Goal: Task Accomplishment & Management: Manage account settings

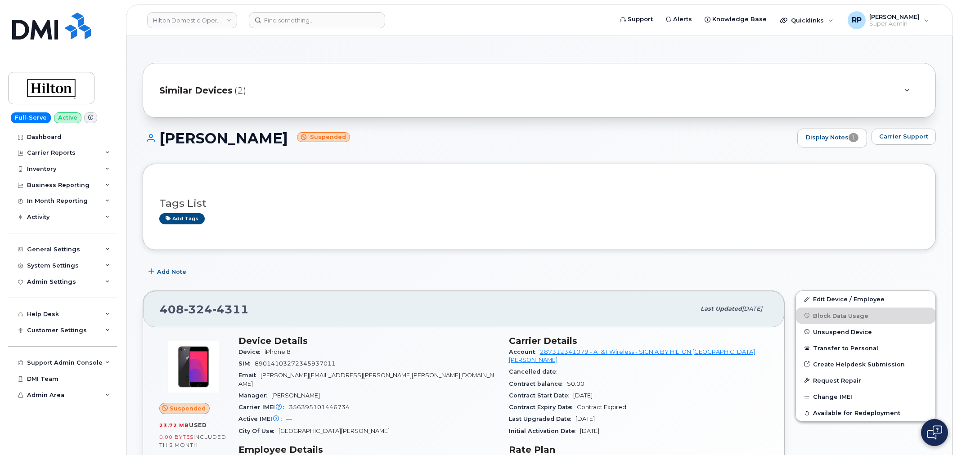
scroll to position [200, 0]
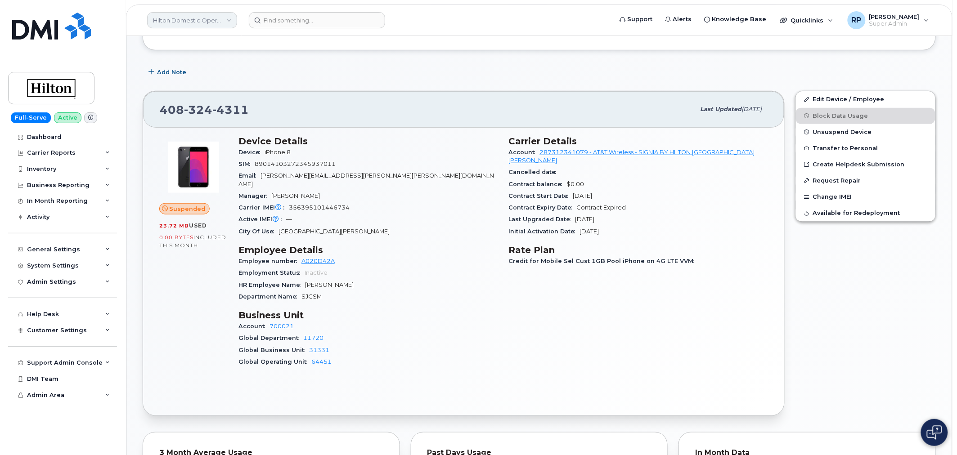
click at [187, 17] on link "Hilton Domestic Operating Company Inc" at bounding box center [192, 20] width 90 height 16
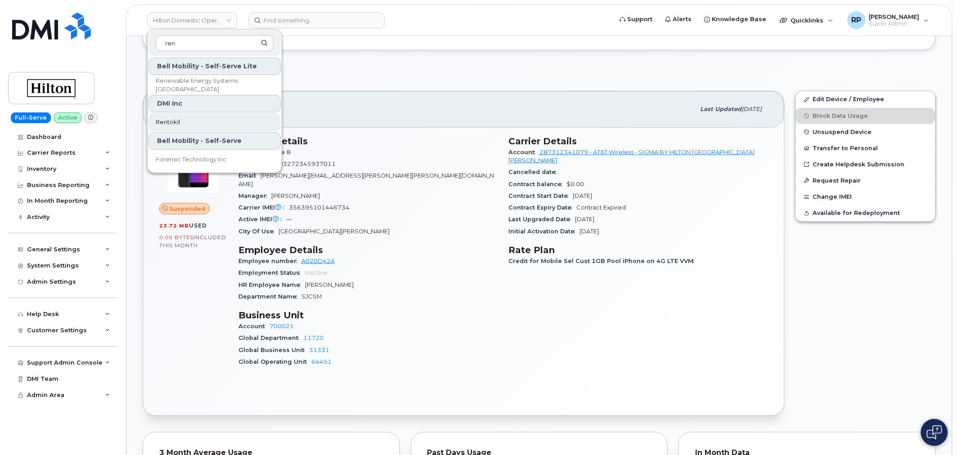
type input "ren"
drag, startPoint x: 179, startPoint y: 118, endPoint x: 185, endPoint y: 121, distance: 6.6
click at [179, 118] on span "Rentokil" at bounding box center [168, 122] width 24 height 9
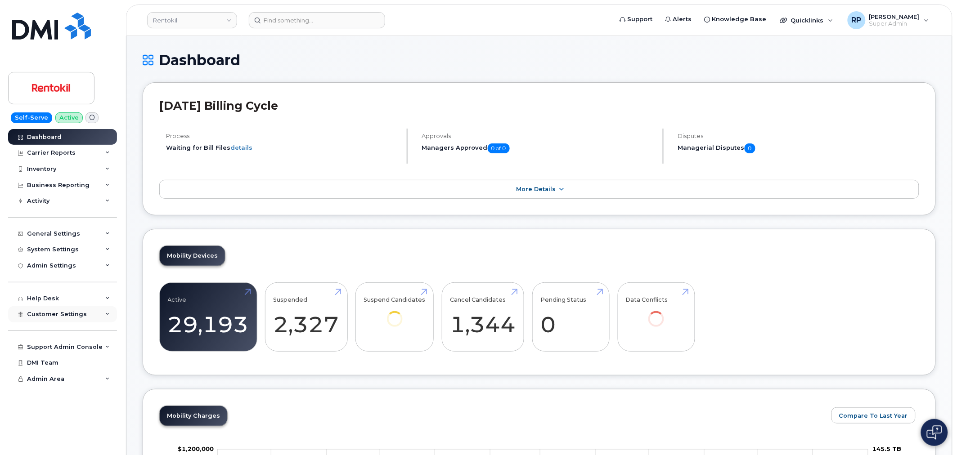
click at [72, 313] on span "Customer Settings" at bounding box center [57, 314] width 60 height 7
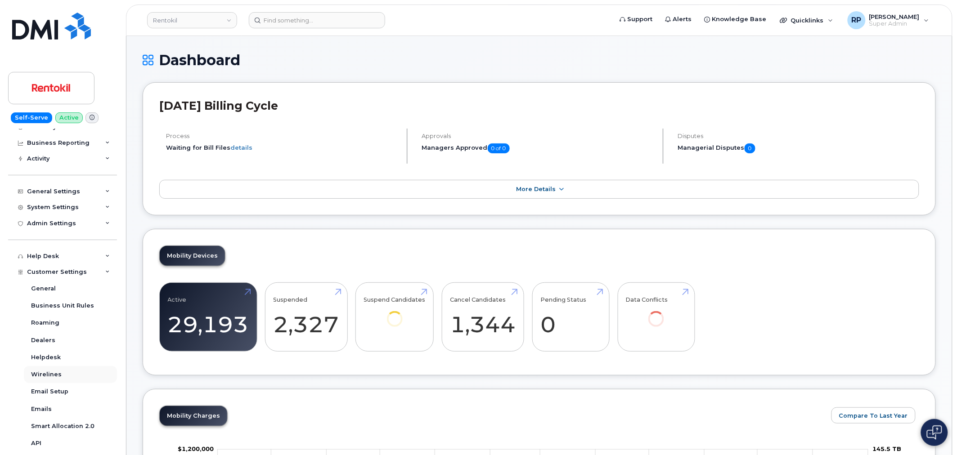
scroll to position [100, 0]
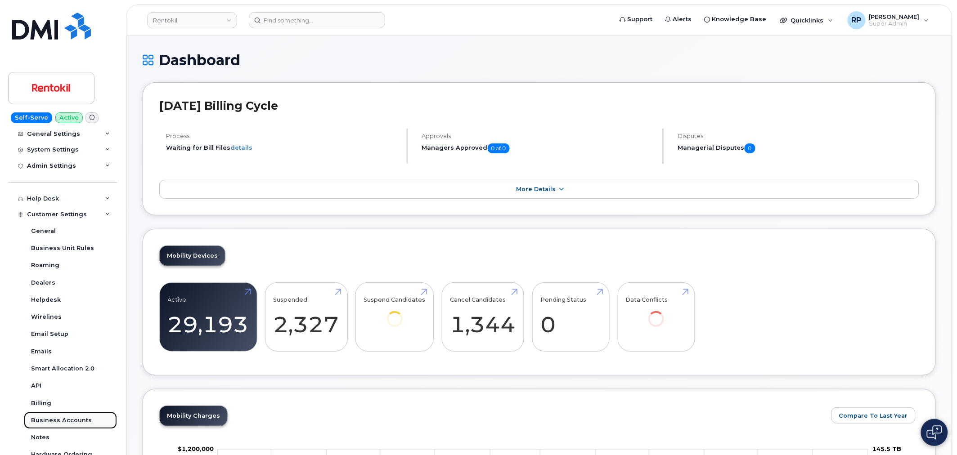
click at [60, 421] on div "Business Accounts" at bounding box center [61, 420] width 61 height 8
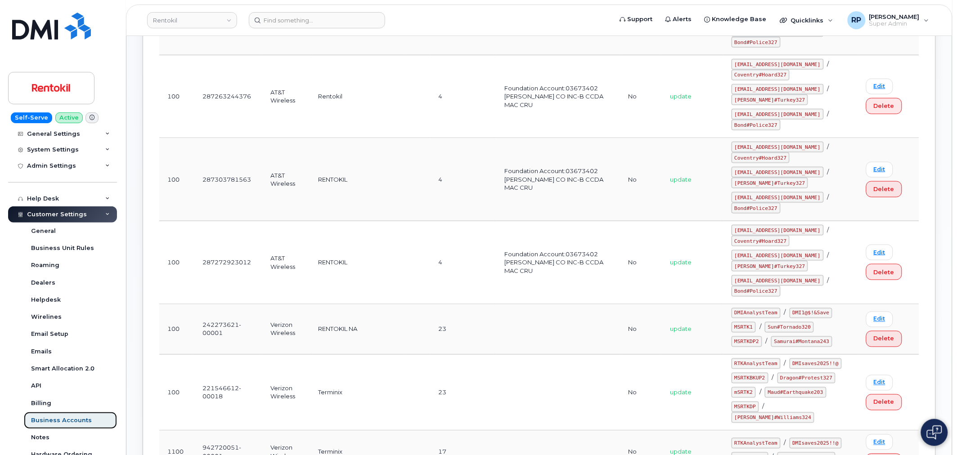
scroll to position [70, 0]
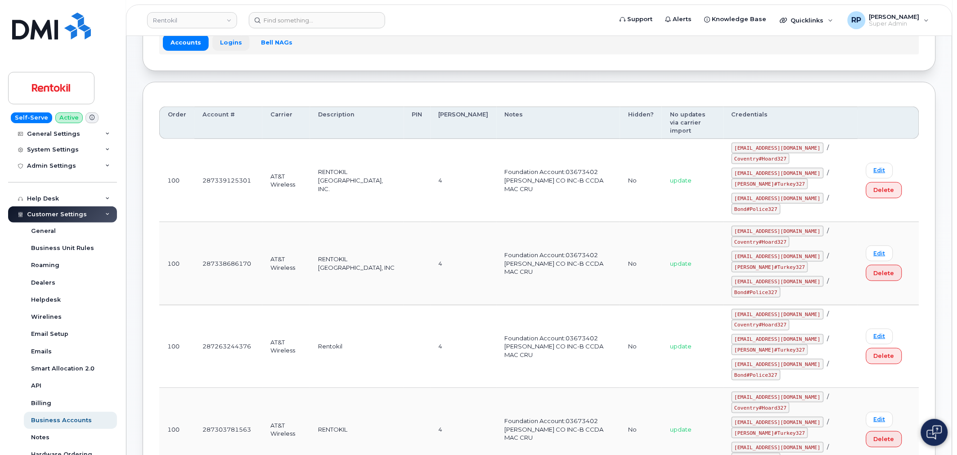
click at [217, 48] on link "Logins" at bounding box center [230, 42] width 37 height 16
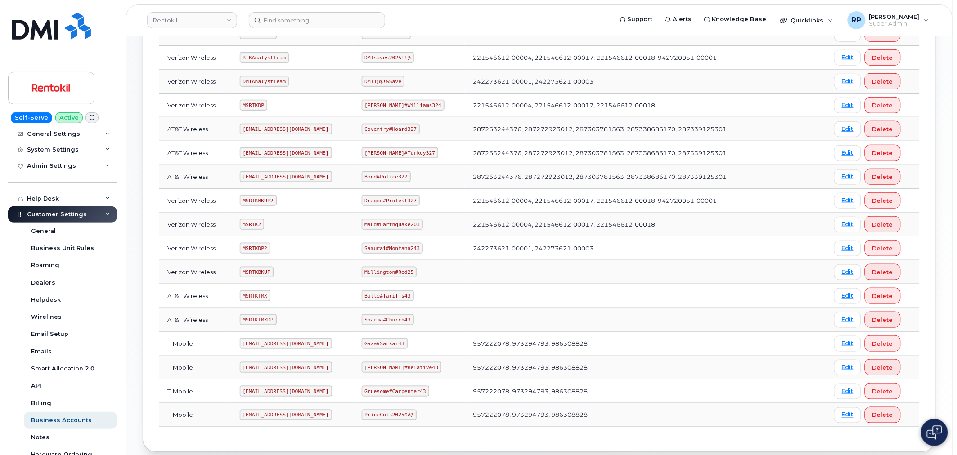
scroll to position [157, 0]
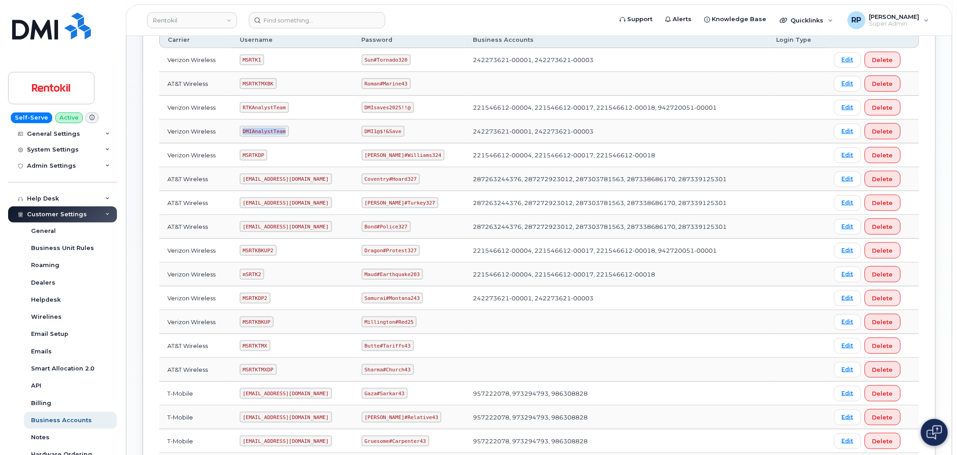
drag, startPoint x: 244, startPoint y: 135, endPoint x: 296, endPoint y: 134, distance: 51.7
click at [296, 134] on td "DMIAnalystTeam" at bounding box center [293, 132] width 122 height 24
copy code "DMIAnalystTeam"
drag, startPoint x: 367, startPoint y: 130, endPoint x: 409, endPoint y: 133, distance: 42.4
click at [409, 133] on td "DMI1@$!&Save" at bounding box center [410, 132] width 112 height 24
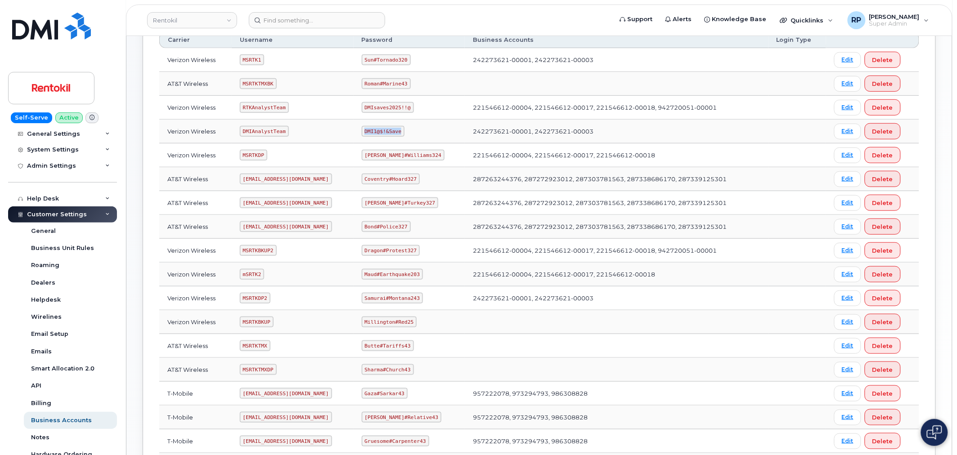
copy code "DMI1@$!&Save"
drag, startPoint x: 245, startPoint y: 106, endPoint x: 303, endPoint y: 106, distance: 58.0
click at [303, 106] on td "RTKAnalystTeam" at bounding box center [293, 108] width 122 height 24
copy code "RTKAnalystTeam"
click at [186, 24] on link "Rentokil" at bounding box center [192, 20] width 90 height 16
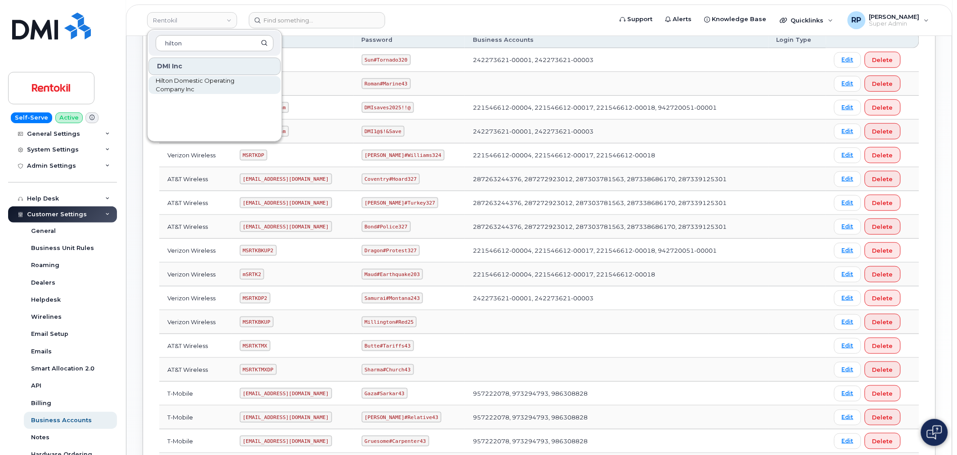
type input "hilton"
click at [190, 91] on span "Hilton Domestic Operating Company Inc" at bounding box center [207, 85] width 103 height 18
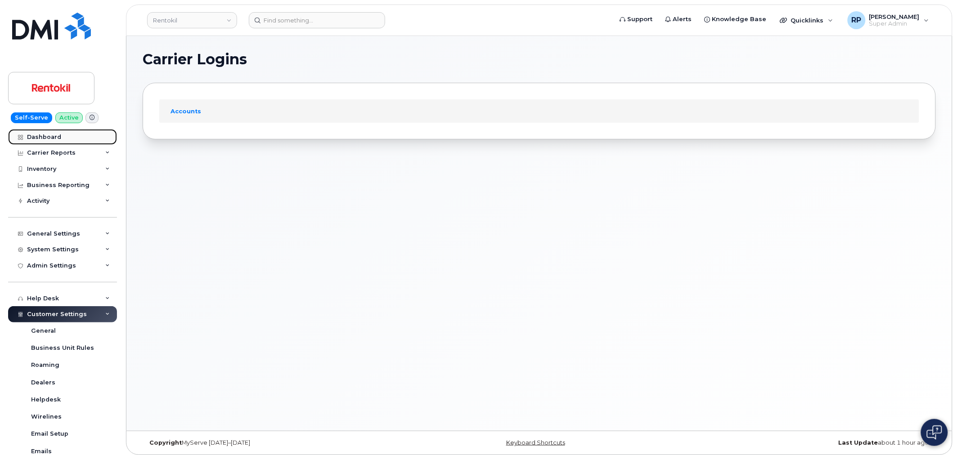
click at [54, 139] on div "Dashboard" at bounding box center [44, 137] width 34 height 7
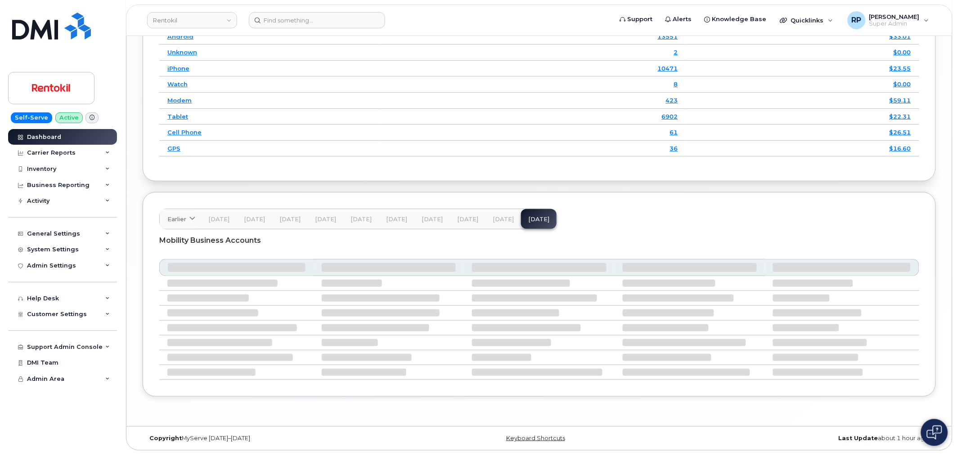
scroll to position [1212, 0]
click at [493, 218] on span "Jul 25" at bounding box center [503, 219] width 21 height 7
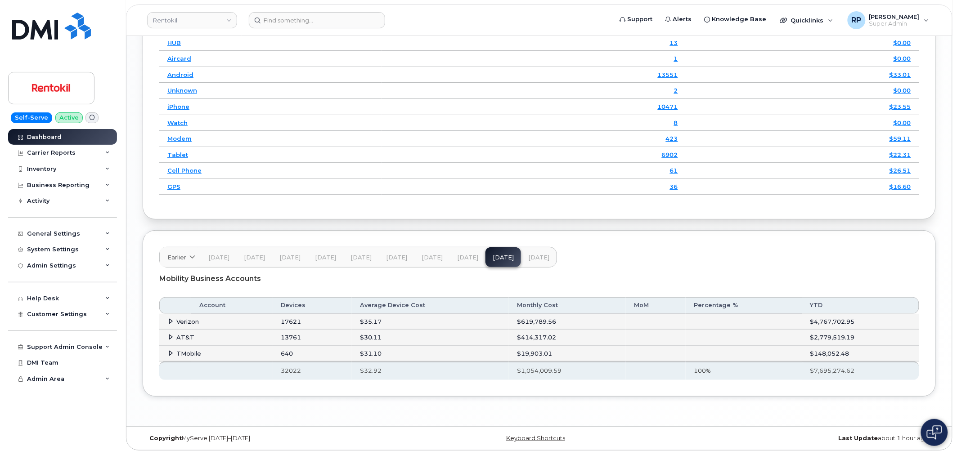
click at [171, 320] on icon at bounding box center [171, 321] width 6 height 6
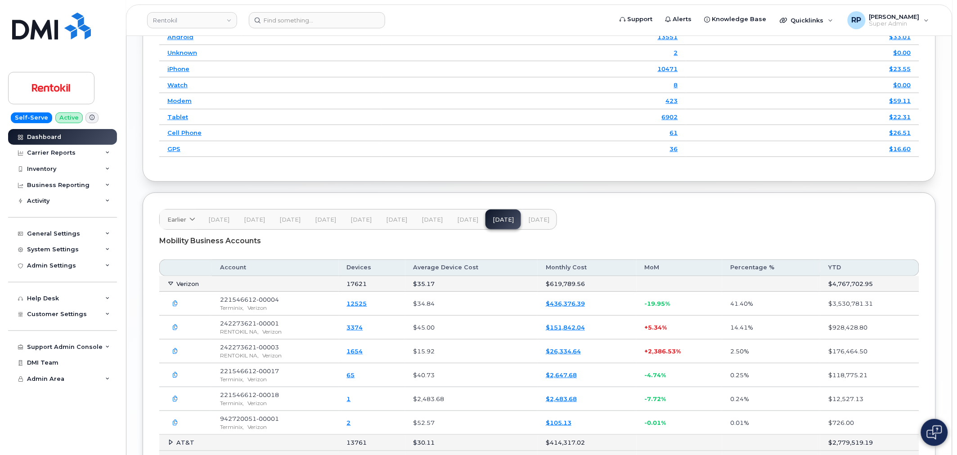
scroll to position [1273, 0]
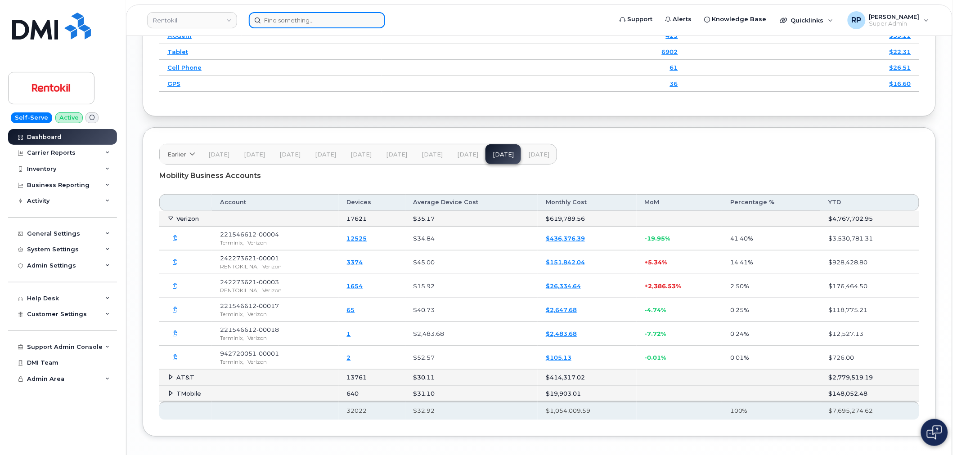
click at [343, 24] on input at bounding box center [317, 20] width 136 height 16
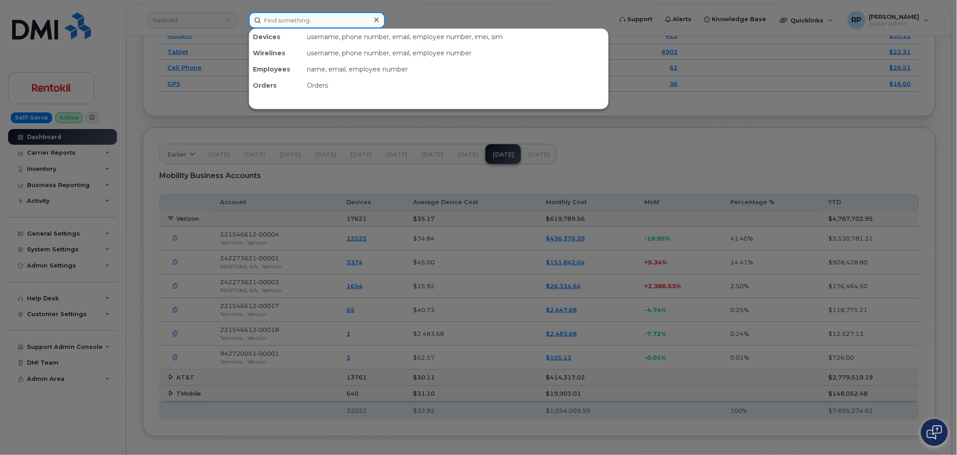
paste input "2246427130"
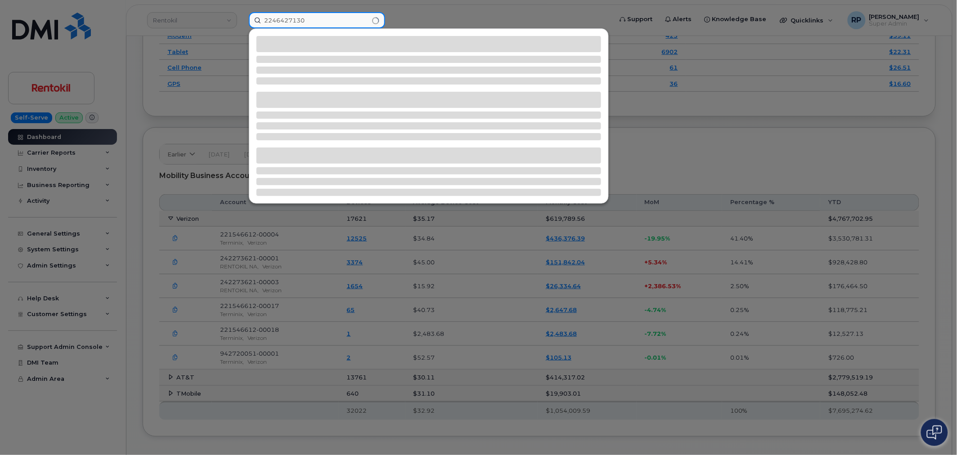
type input "2246427130"
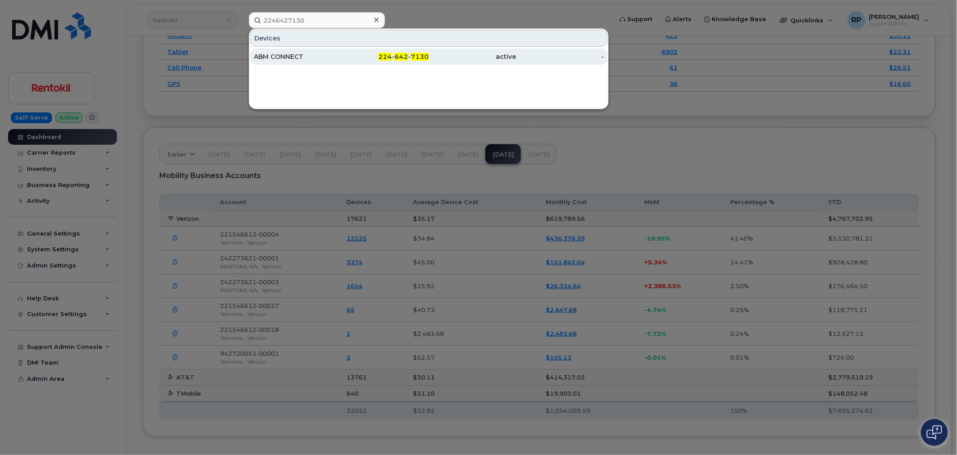
click at [339, 55] on div "ABM CONNECT" at bounding box center [298, 56] width 88 height 9
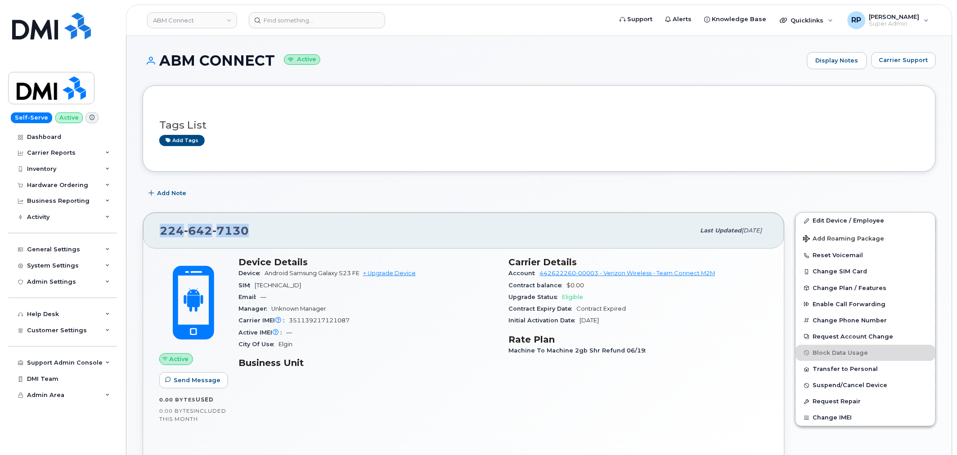
drag, startPoint x: 250, startPoint y: 233, endPoint x: 159, endPoint y: 228, distance: 90.9
click at [159, 228] on div "224 642 7130 Last updated Jun 05, 2025" at bounding box center [463, 231] width 641 height 36
click at [414, 369] on div "Device Details Device Android Samsung Galaxy S23 FE + Upgrade Device SIM 891480…" at bounding box center [368, 316] width 270 height 130
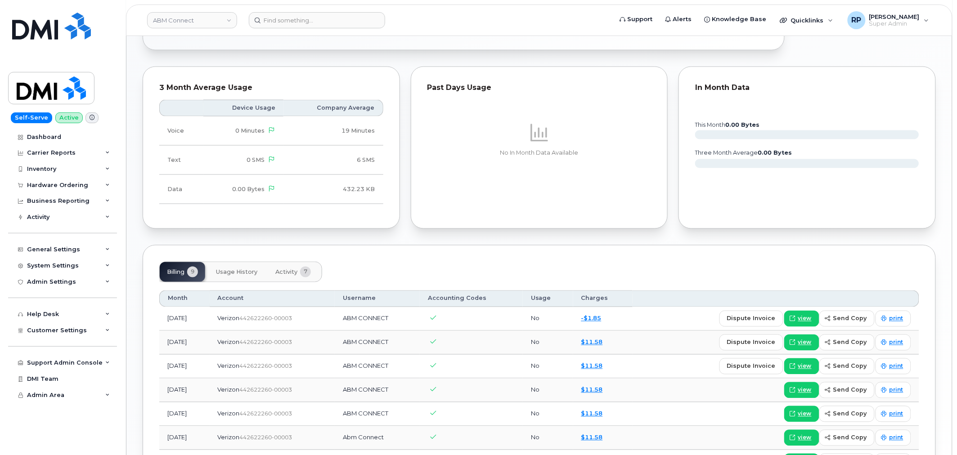
scroll to position [399, 0]
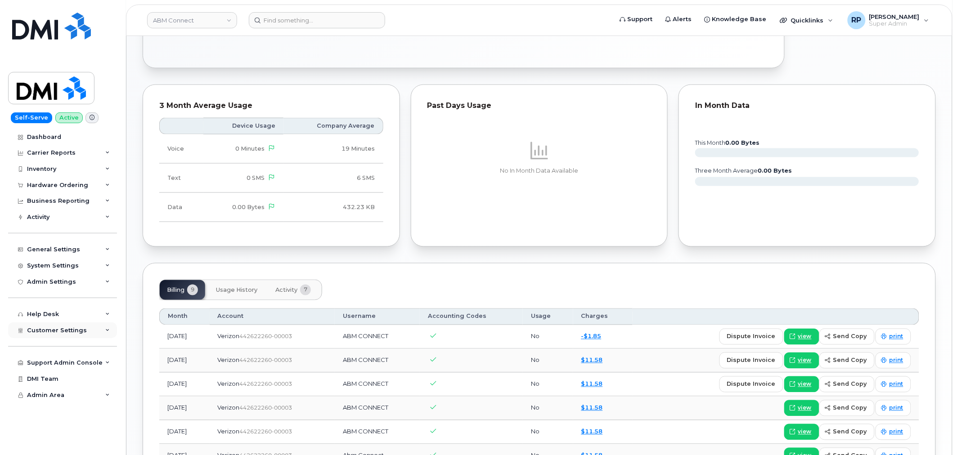
click at [58, 331] on span "Customer Settings" at bounding box center [57, 330] width 60 height 7
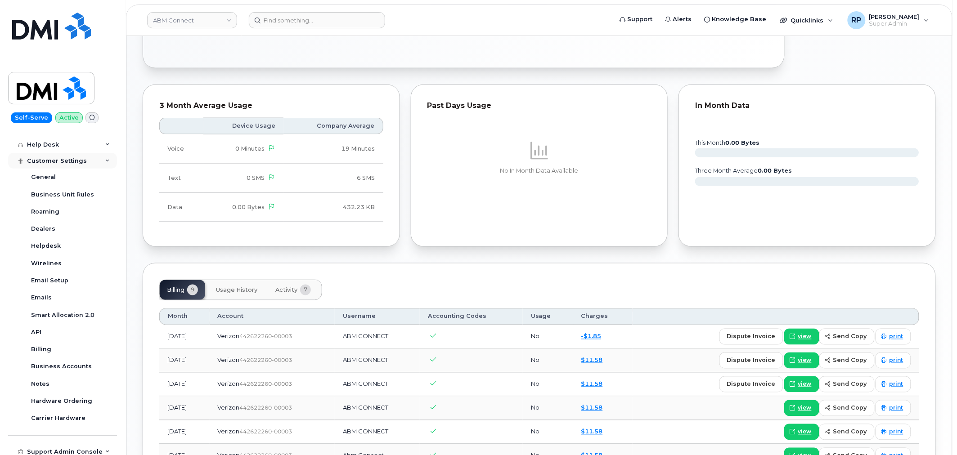
scroll to position [200, 0]
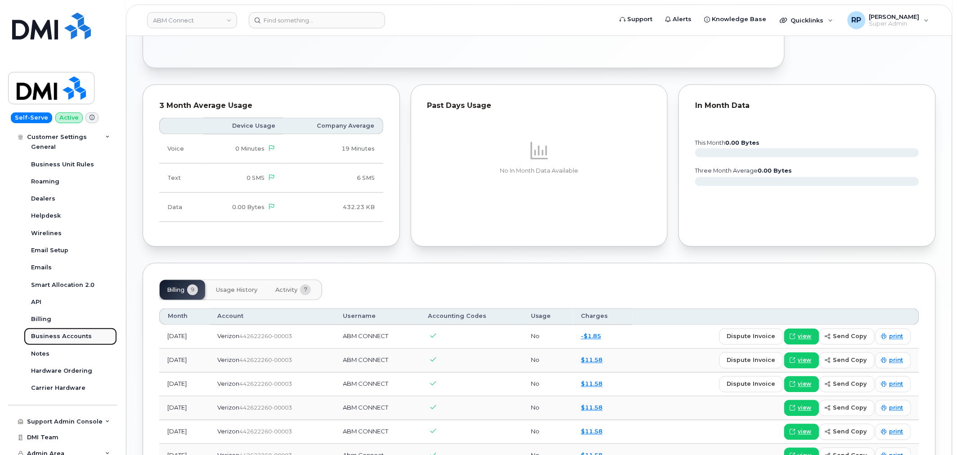
click at [58, 334] on div "Business Accounts" at bounding box center [61, 336] width 61 height 8
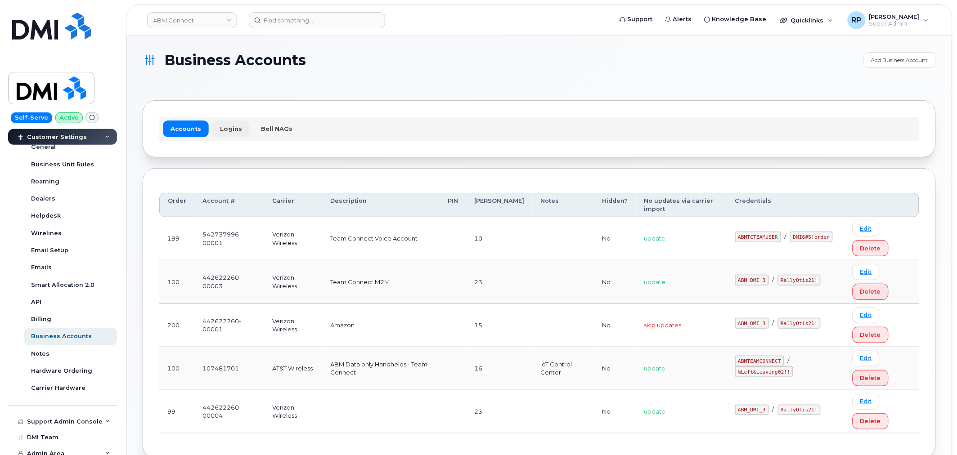
click at [220, 131] on link "Logins" at bounding box center [230, 129] width 37 height 16
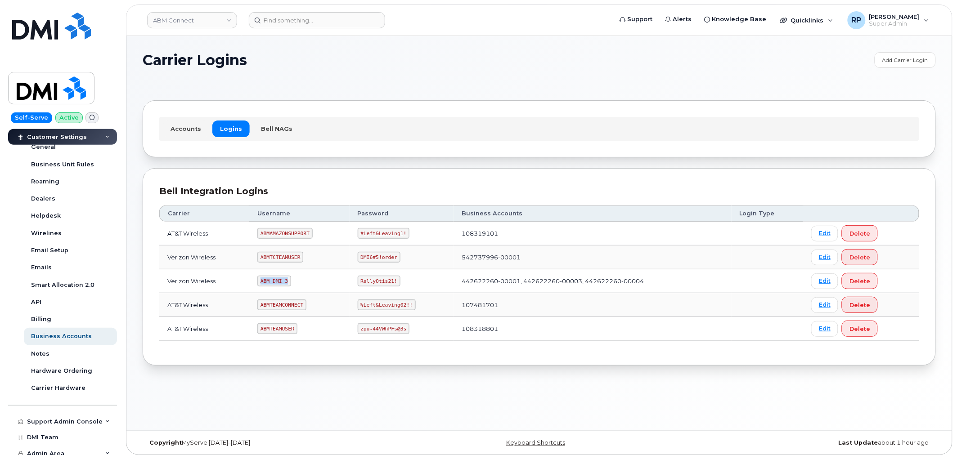
drag, startPoint x: 263, startPoint y: 281, endPoint x: 288, endPoint y: 279, distance: 25.2
click at [288, 279] on code "ABM_DMI_3" at bounding box center [274, 281] width 34 height 11
copy code "ABM_DMI_3"
drag, startPoint x: 358, startPoint y: 282, endPoint x: 396, endPoint y: 283, distance: 38.3
click at [396, 283] on td "RallyOtis21!" at bounding box center [401, 281] width 104 height 24
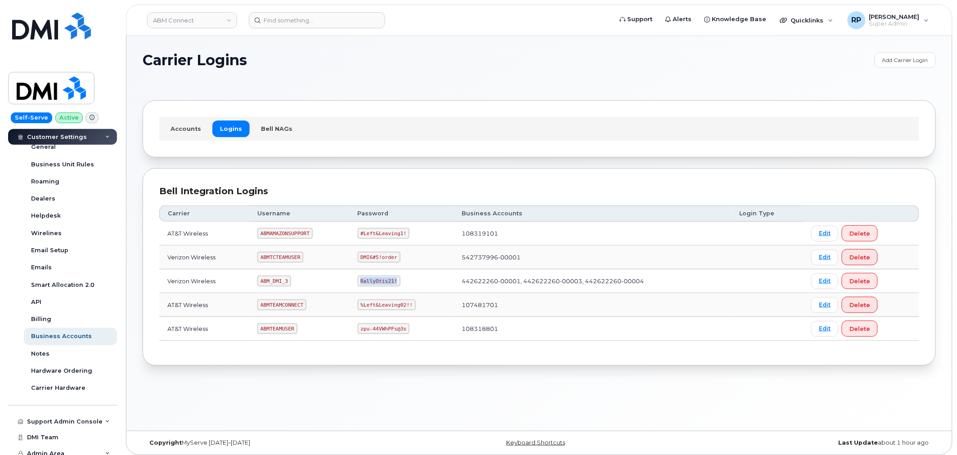
copy code "RallyOtis21!"
click at [305, 23] on input at bounding box center [317, 20] width 136 height 16
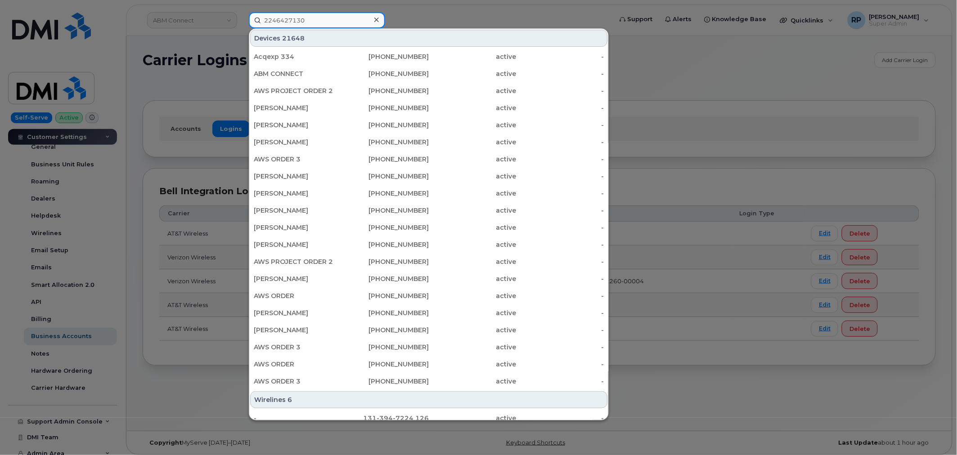
type input "2246427130"
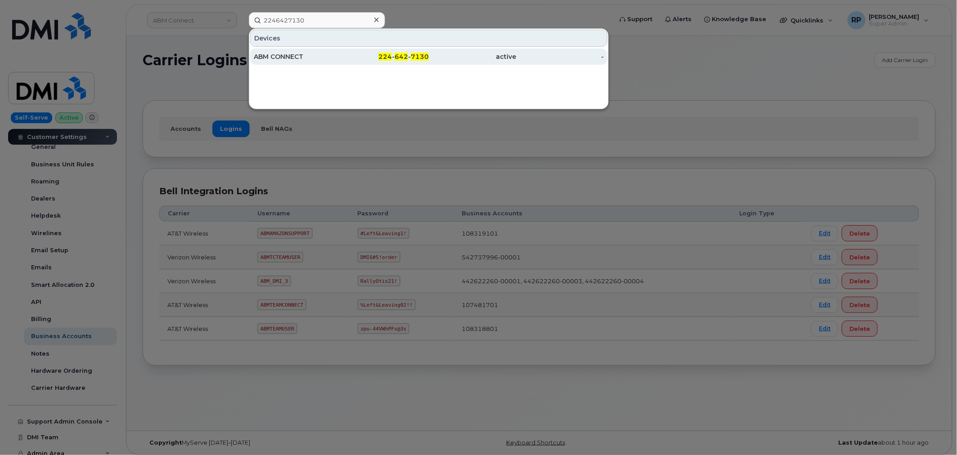
click at [304, 57] on div "ABM CONNECT" at bounding box center [298, 56] width 88 height 9
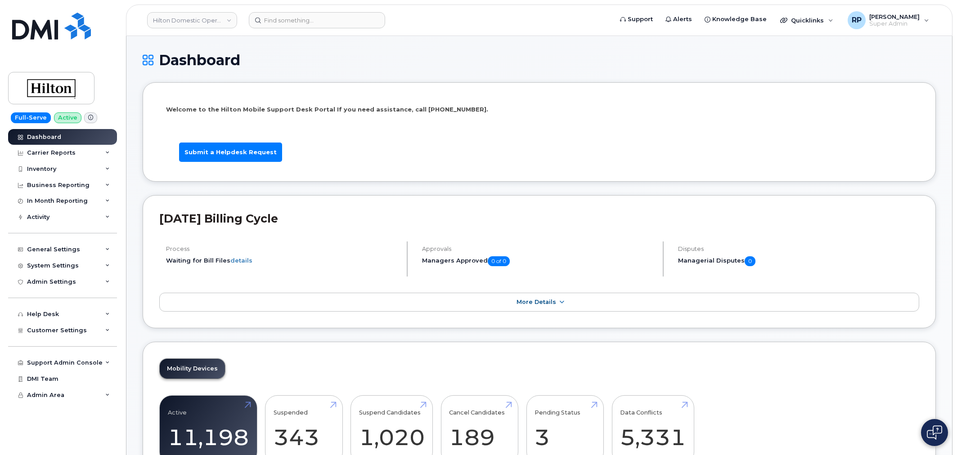
scroll to position [1312, 0]
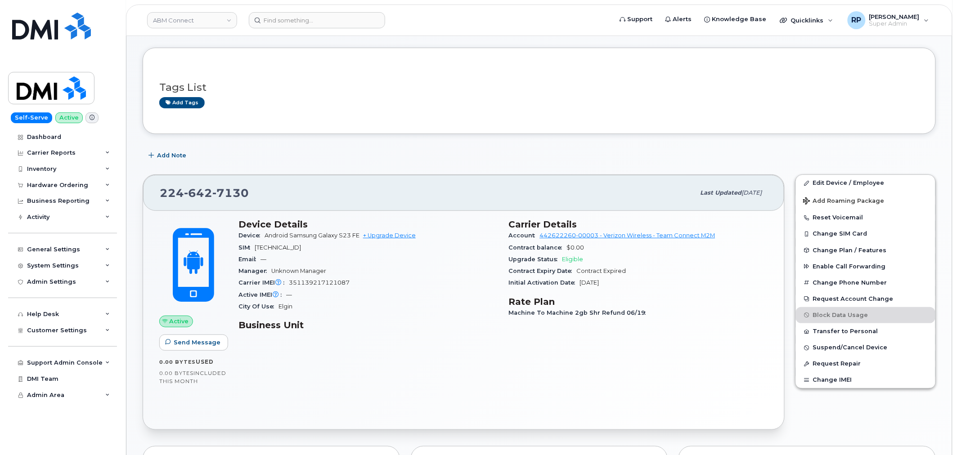
scroll to position [150, 0]
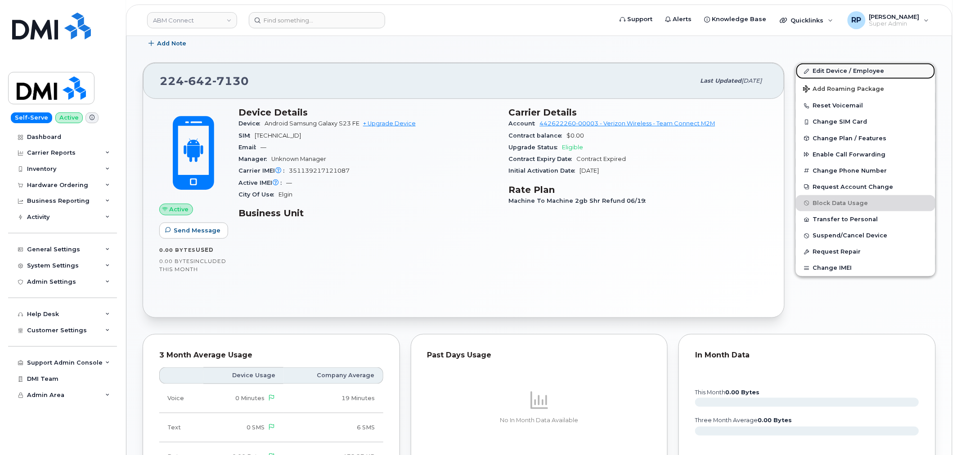
click at [839, 65] on link "Edit Device / Employee" at bounding box center [865, 71] width 139 height 16
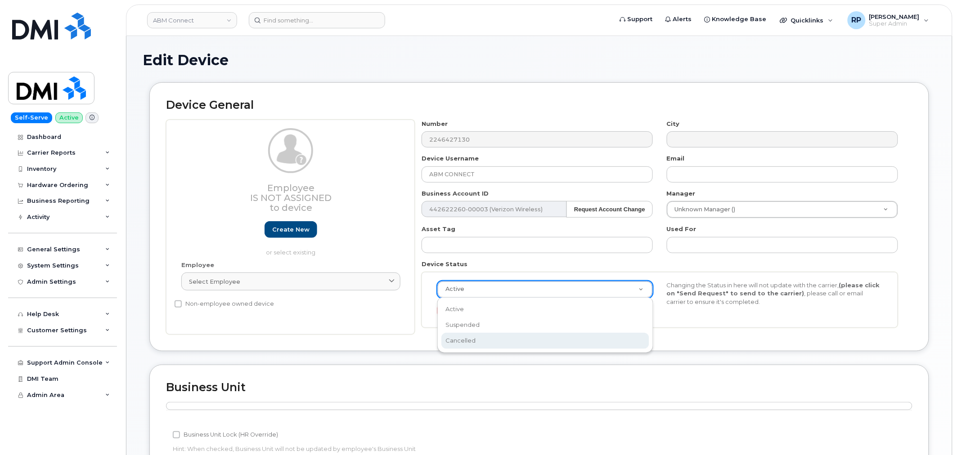
select select "cancelled"
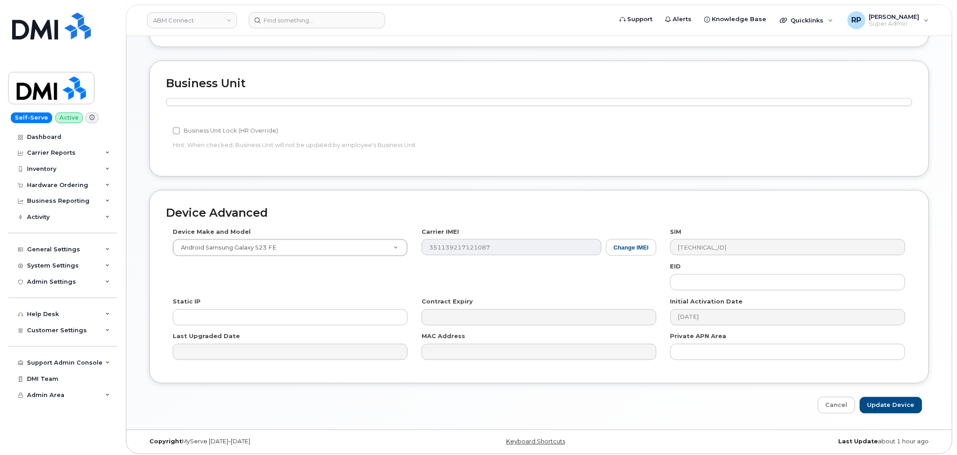
scroll to position [308, 0]
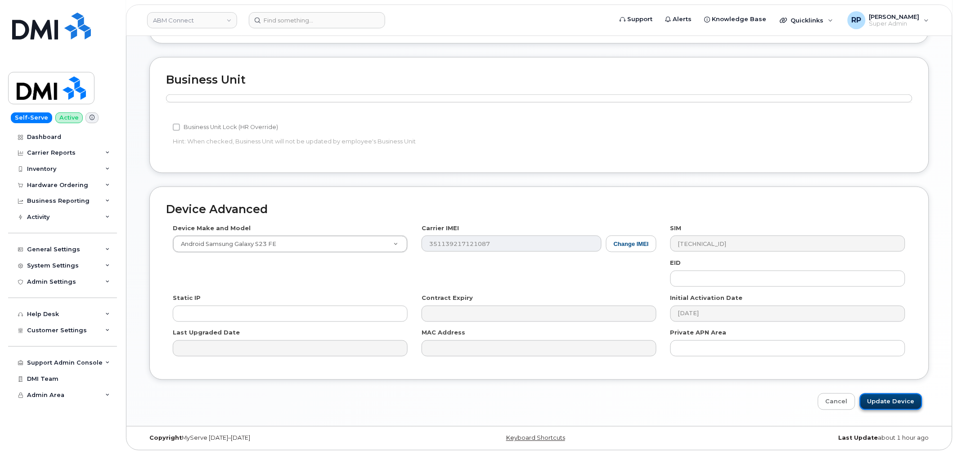
click at [897, 397] on input "Update Device" at bounding box center [891, 402] width 63 height 17
type input "Saving..."
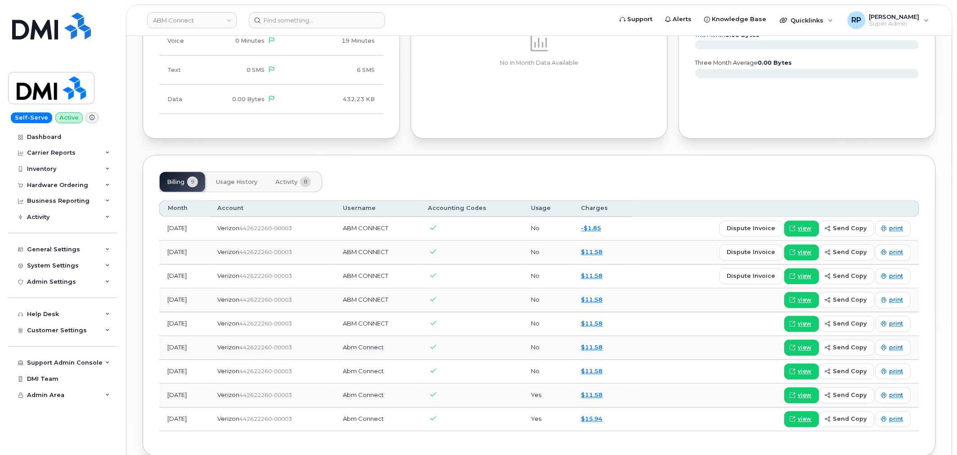
scroll to position [531, 0]
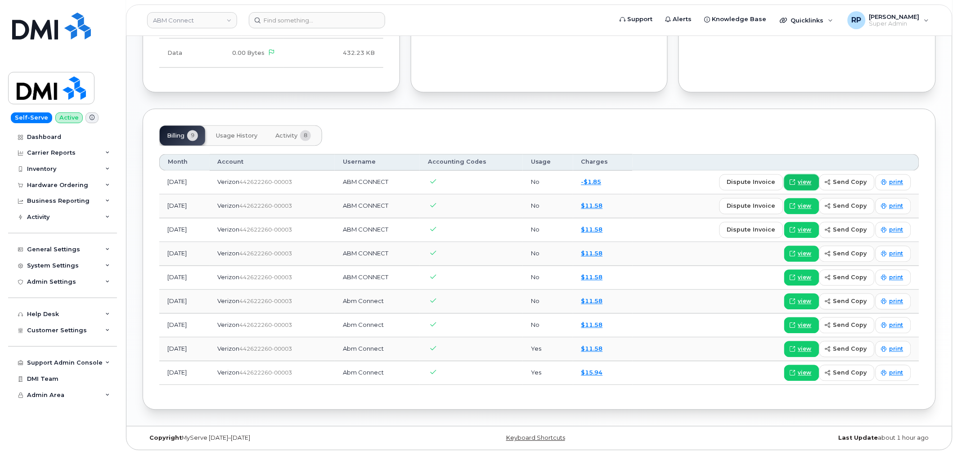
click at [803, 180] on span "view" at bounding box center [804, 183] width 13 height 8
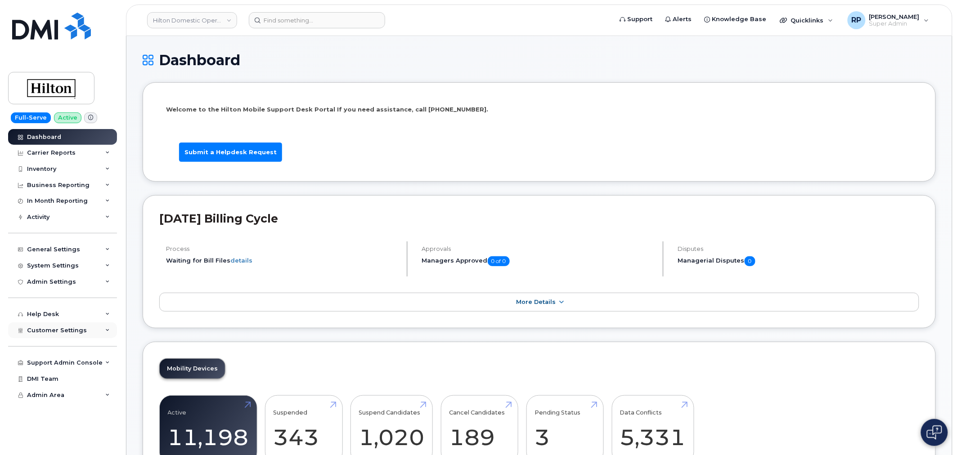
click at [58, 331] on span "Customer Settings" at bounding box center [57, 330] width 60 height 7
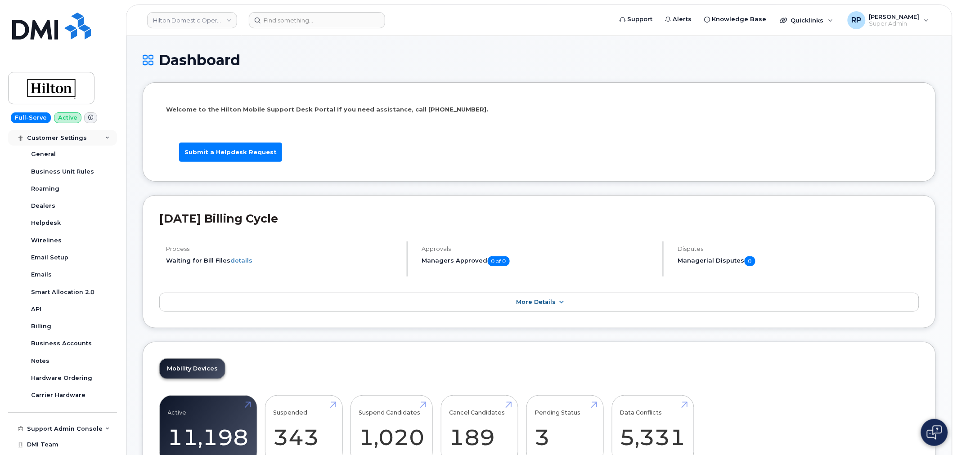
scroll to position [200, 0]
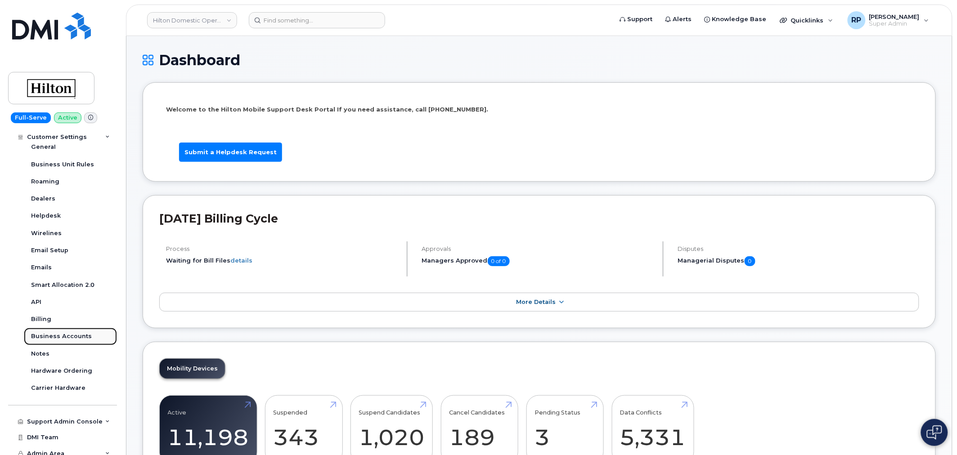
click at [57, 334] on div "Business Accounts" at bounding box center [61, 336] width 61 height 8
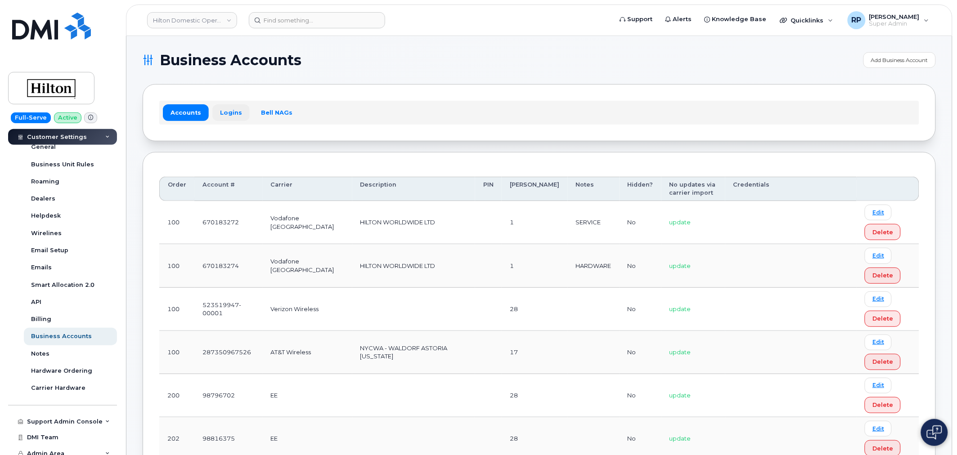
click at [230, 112] on link "Logins" at bounding box center [230, 112] width 37 height 16
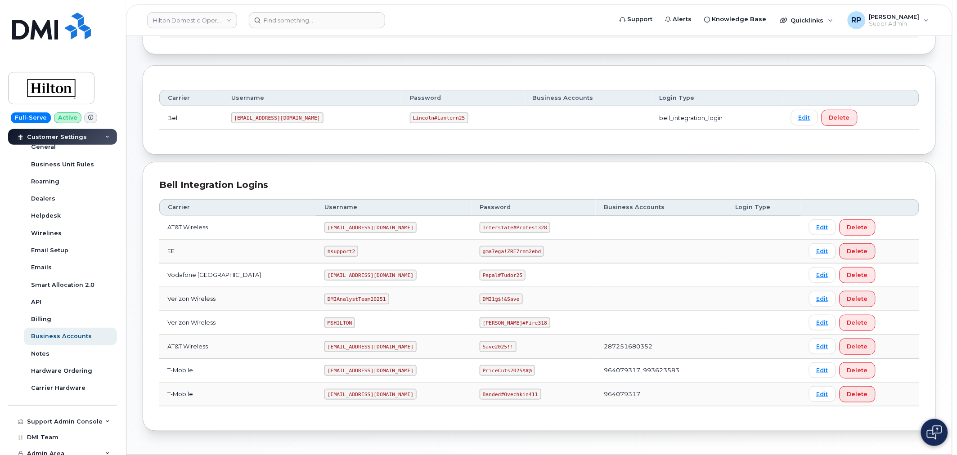
scroll to position [116, 0]
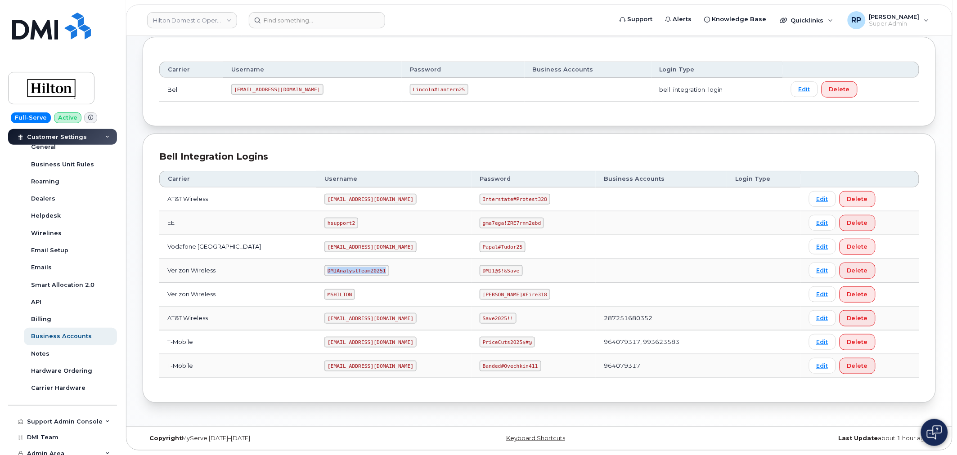
drag, startPoint x: 313, startPoint y: 271, endPoint x: 372, endPoint y: 269, distance: 59.4
click at [372, 269] on td "DMIAnalystTeam20251" at bounding box center [393, 271] width 155 height 24
copy code "DMIAnalystTeam20251"
drag, startPoint x: 472, startPoint y: 270, endPoint x: 506, endPoint y: 272, distance: 33.8
click at [519, 271] on td "DMI1@$!&Save" at bounding box center [533, 271] width 124 height 24
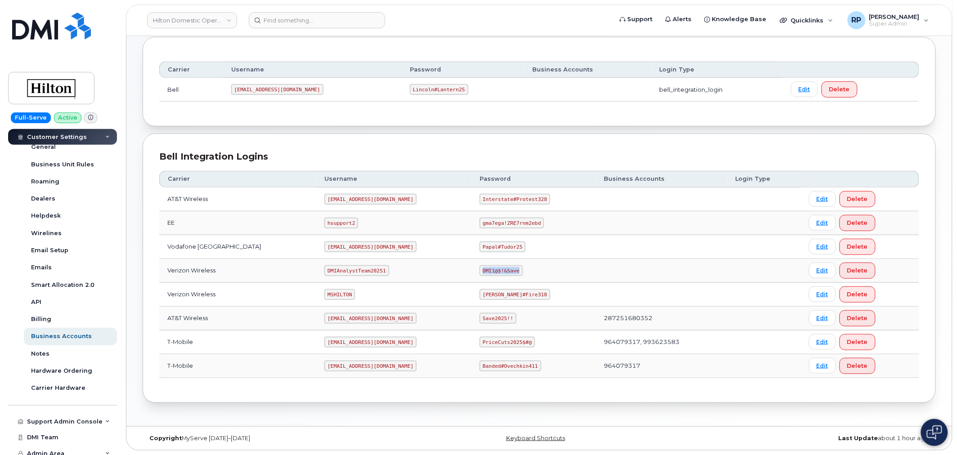
copy code "DMI1@$!&Save"
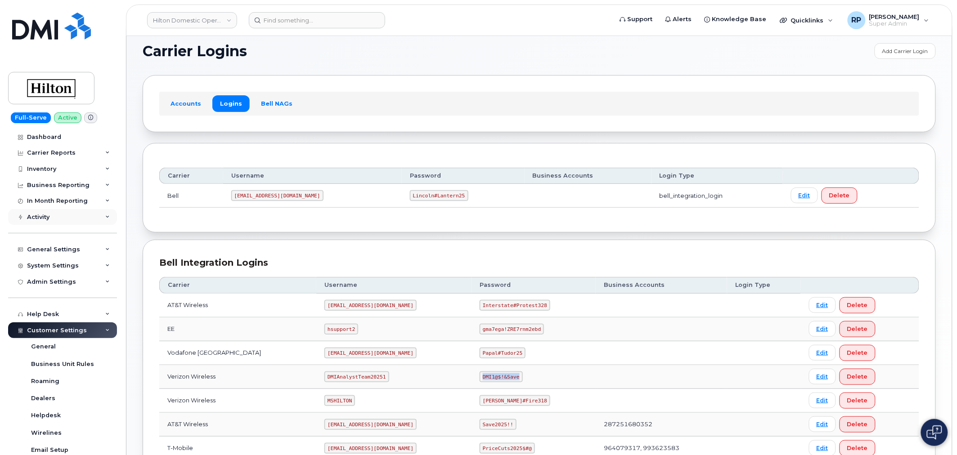
scroll to position [0, 0]
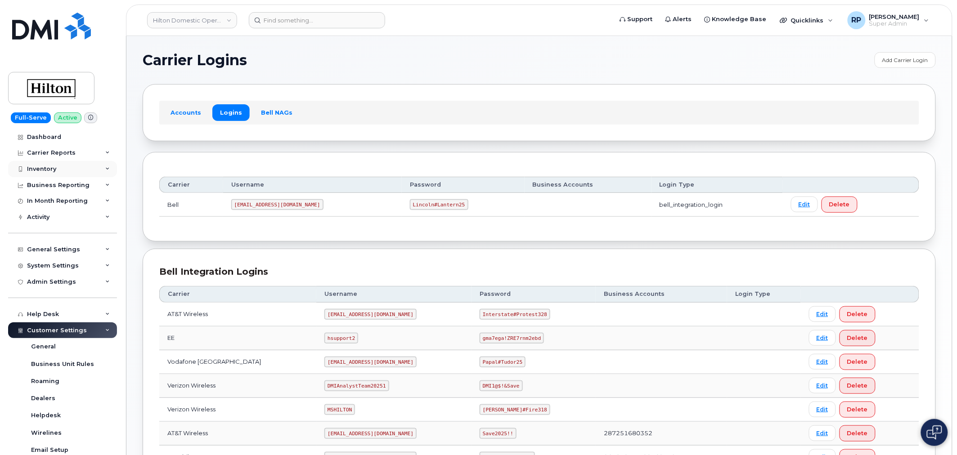
click at [54, 169] on div "Inventory" at bounding box center [41, 169] width 29 height 7
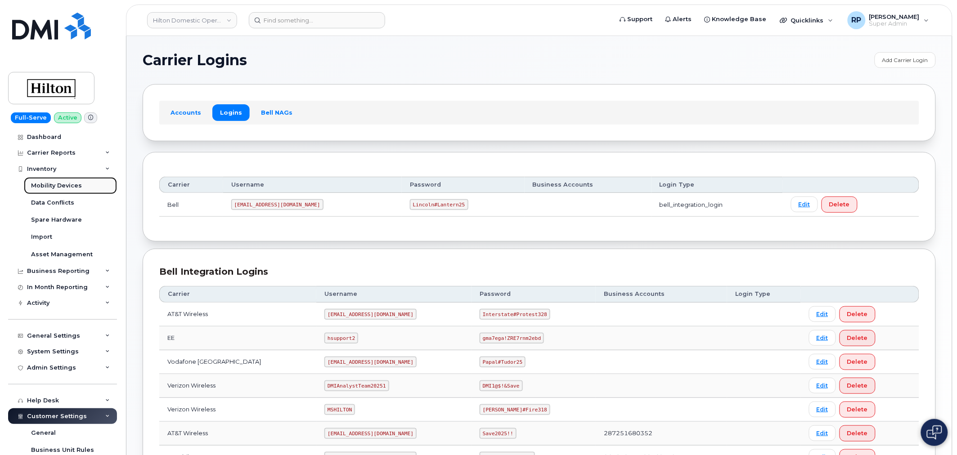
click at [54, 188] on div "Mobility Devices" at bounding box center [56, 186] width 51 height 8
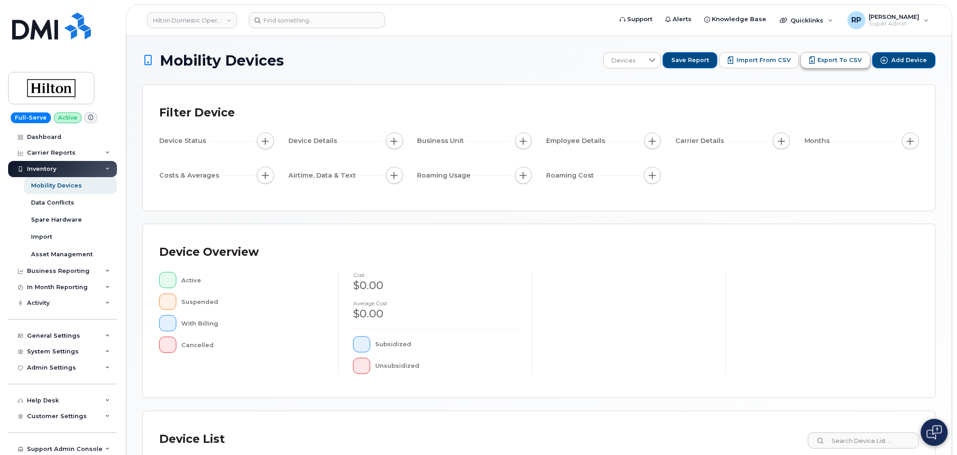
click at [853, 61] on span "Export to CSV" at bounding box center [840, 60] width 44 height 8
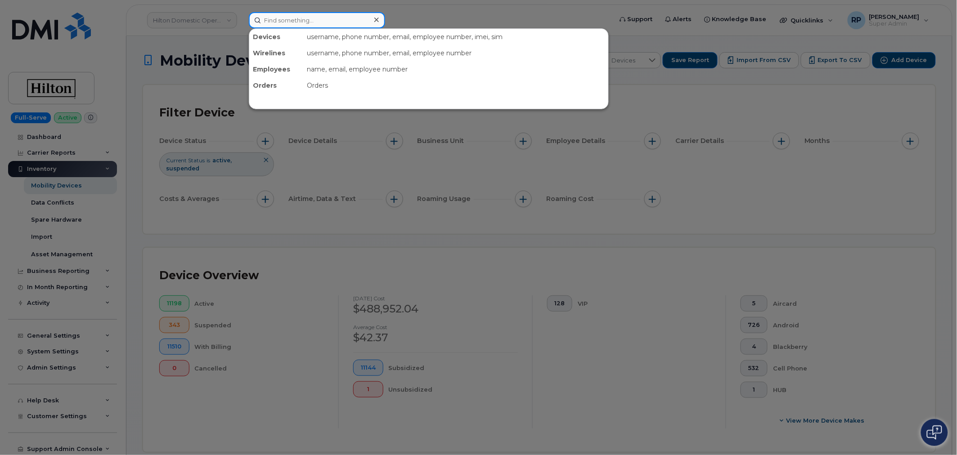
click at [345, 12] on input at bounding box center [317, 20] width 136 height 16
paste input "9015909861"
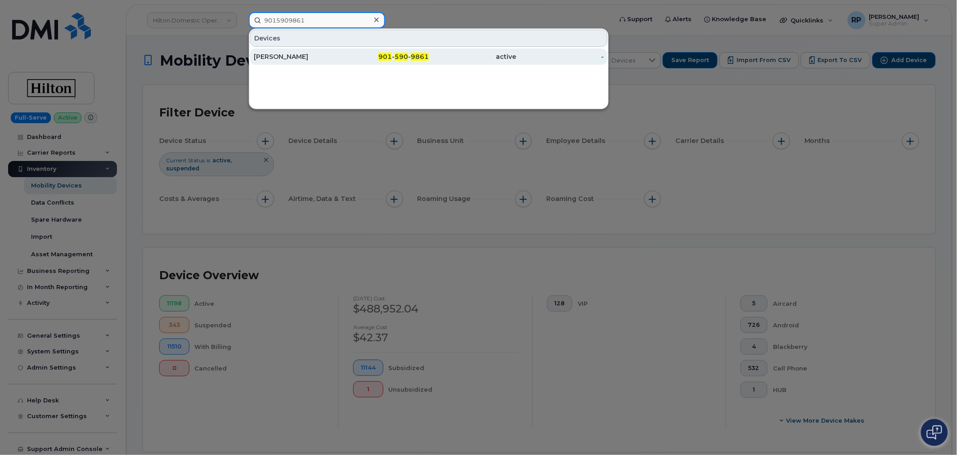
type input "9015909861"
click at [358, 58] on div "901 - 590 - 9861" at bounding box center [385, 56] width 88 height 9
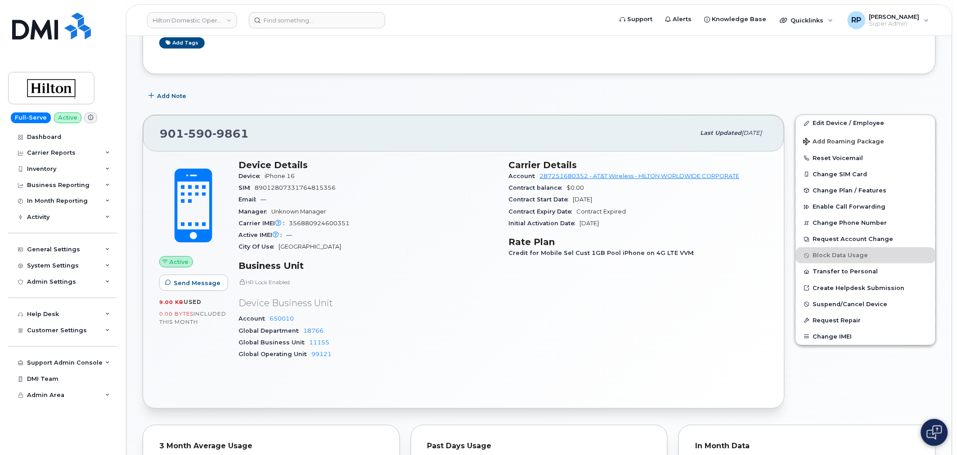
scroll to position [100, 0]
click at [307, 17] on input at bounding box center [317, 20] width 136 height 16
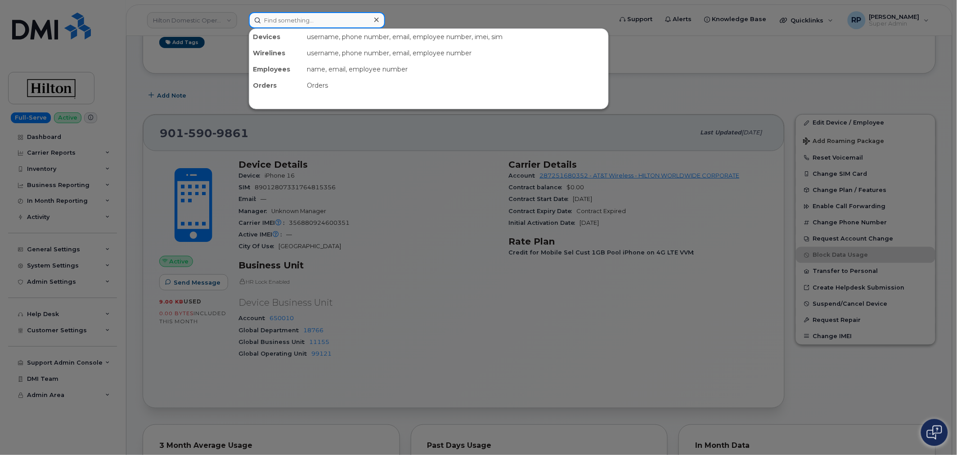
paste input "4155097065"
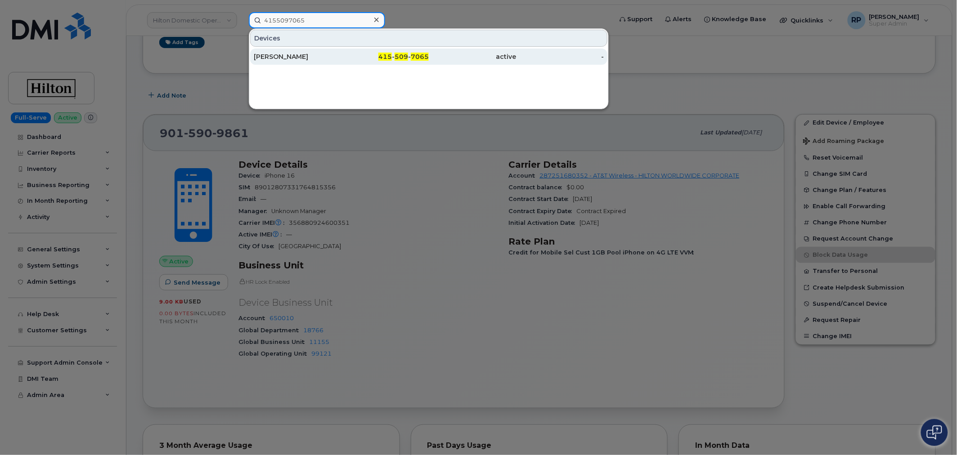
type input "4155097065"
click at [326, 53] on div "JENNIFER FLORES" at bounding box center [298, 56] width 88 height 9
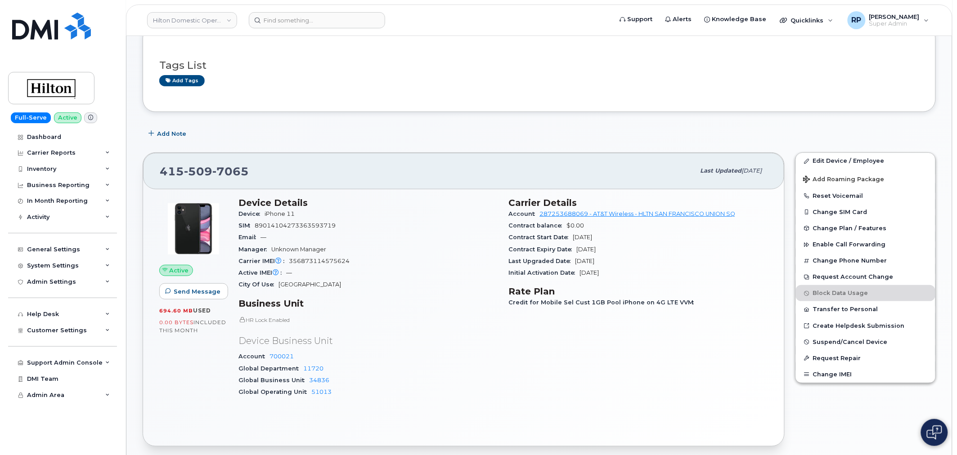
scroll to position [50, 0]
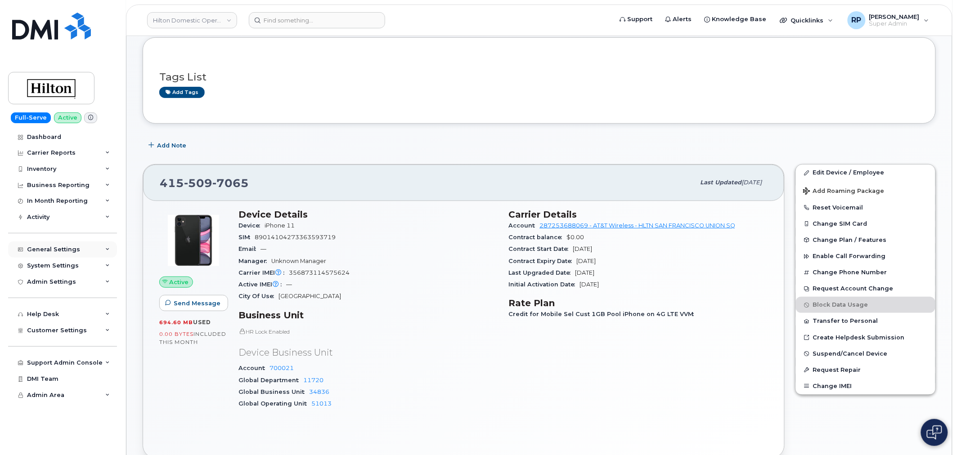
click at [92, 252] on div "General Settings" at bounding box center [62, 250] width 109 height 16
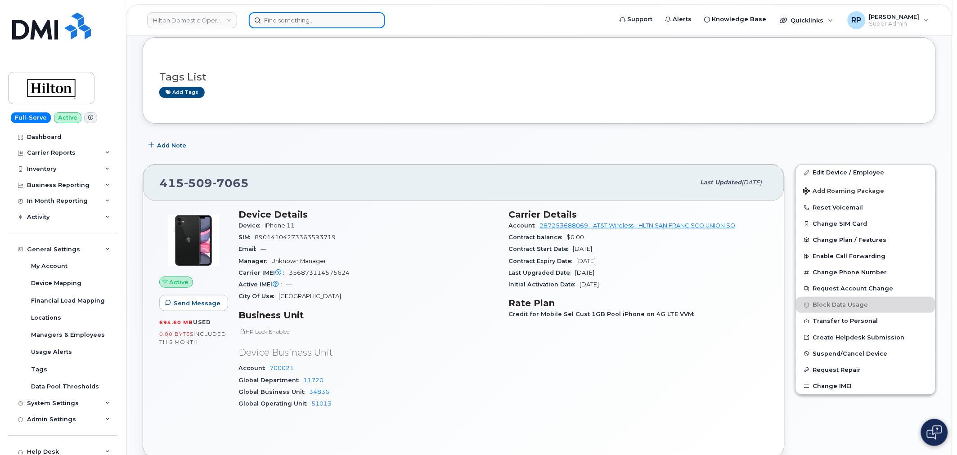
click at [281, 22] on input at bounding box center [317, 20] width 136 height 16
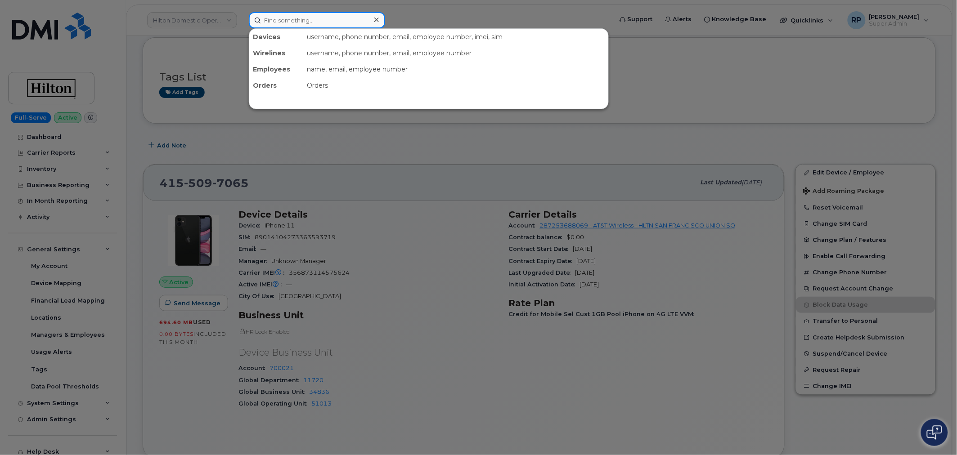
paste input "3128908034"
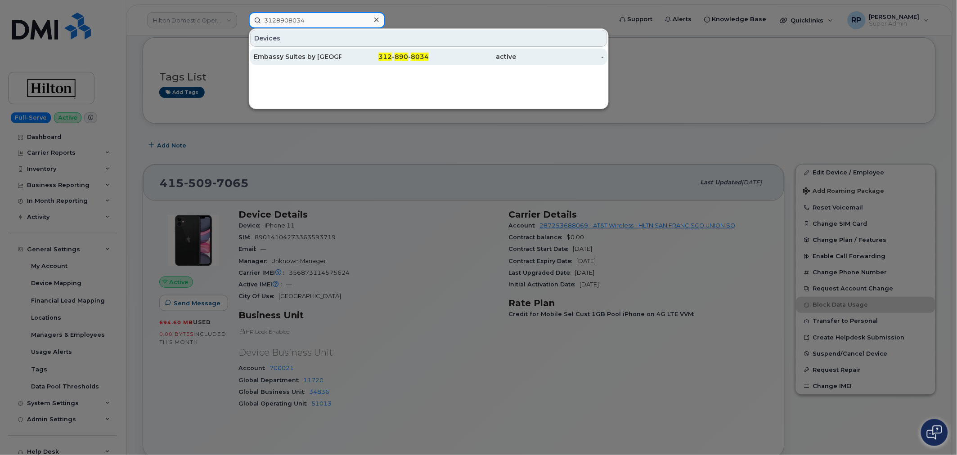
type input "3128908034"
click at [300, 55] on div "Embassy Suites by [GEOGRAPHIC_DATA]-Downtown [GEOGRAPHIC_DATA]" at bounding box center [298, 56] width 88 height 9
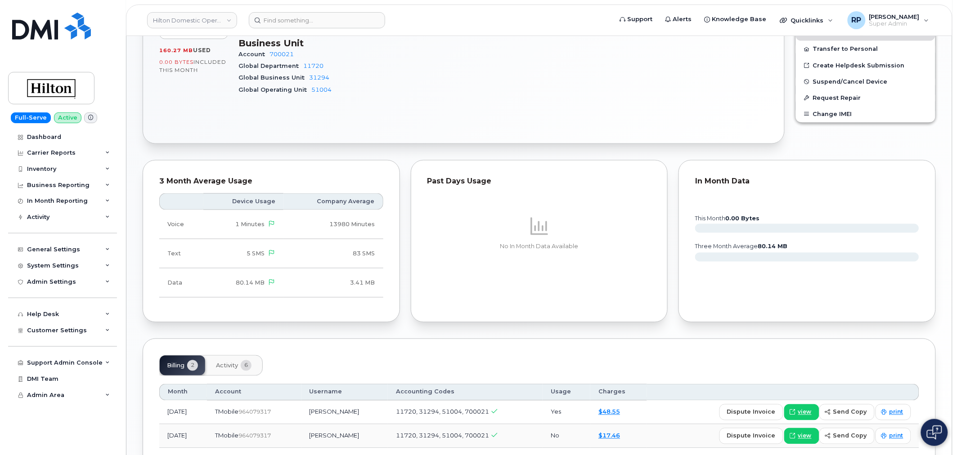
scroll to position [385, 0]
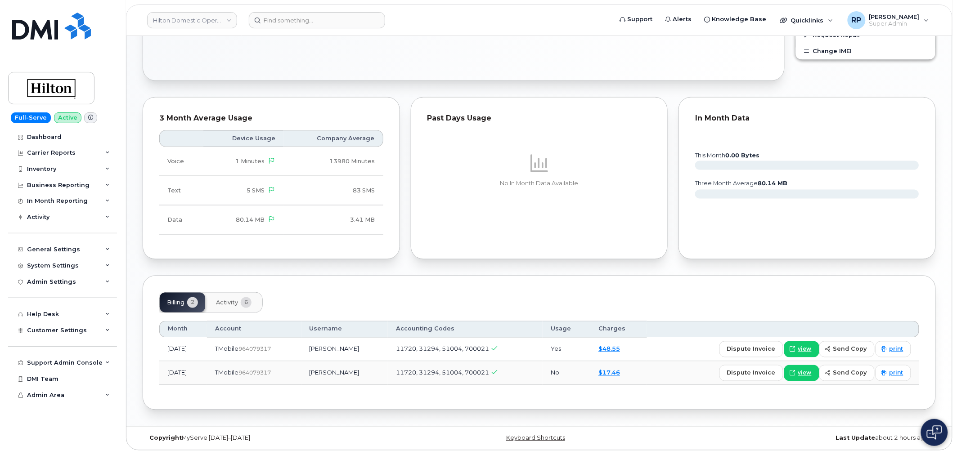
drag, startPoint x: 331, startPoint y: 352, endPoint x: 370, endPoint y: 353, distance: 38.7
click at [370, 353] on td "[PERSON_NAME]" at bounding box center [344, 350] width 86 height 24
copy td "[PERSON_NAME]"
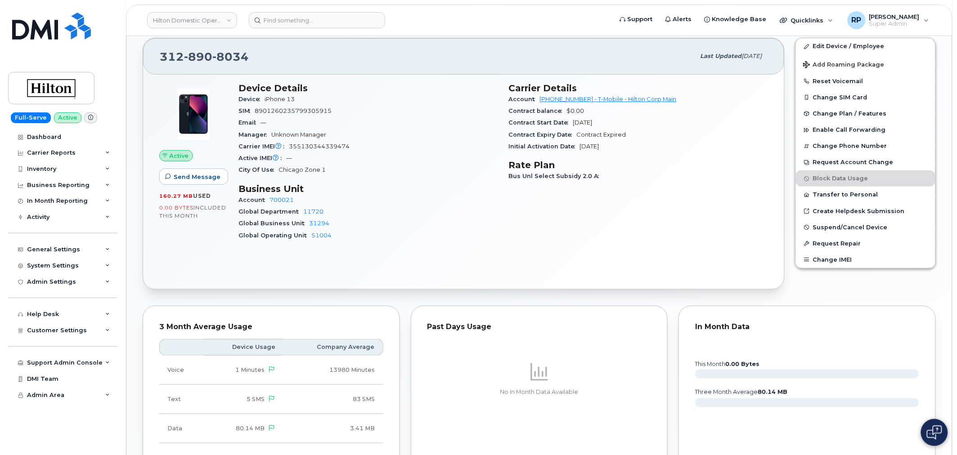
scroll to position [136, 0]
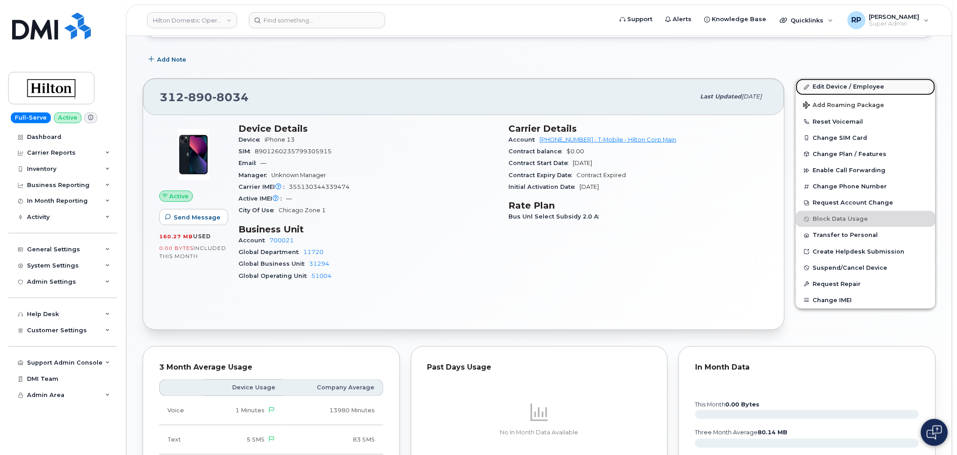
click at [831, 86] on link "Edit Device / Employee" at bounding box center [865, 87] width 139 height 16
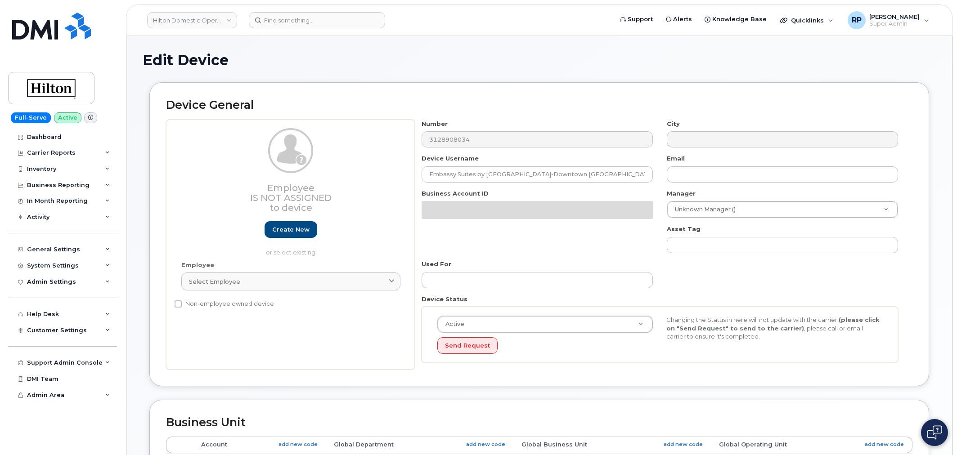
select select "34080331"
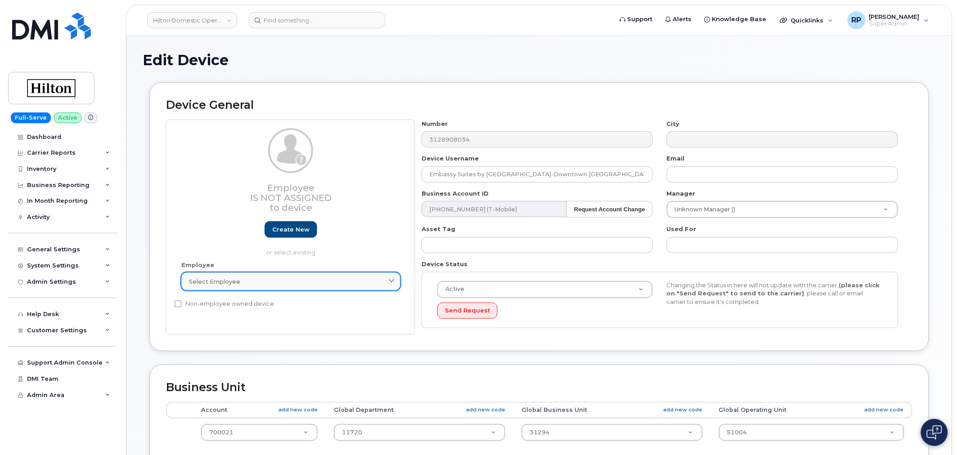
drag, startPoint x: 239, startPoint y: 286, endPoint x: 222, endPoint y: 279, distance: 18.5
click at [222, 279] on span "Select employee" at bounding box center [214, 282] width 51 height 9
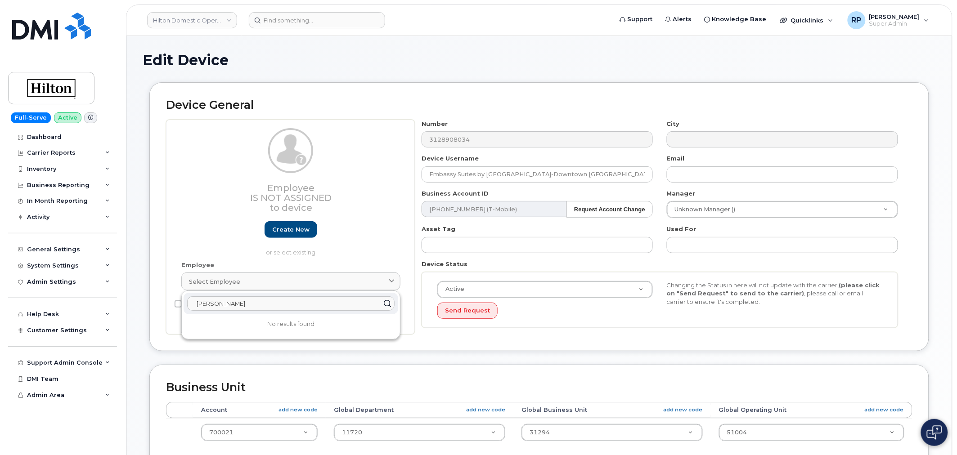
type input "toni san"
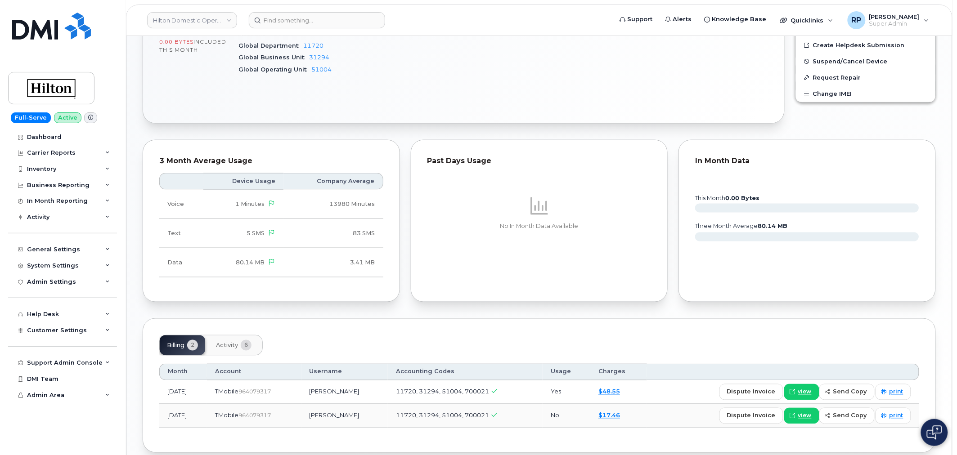
scroll to position [385, 0]
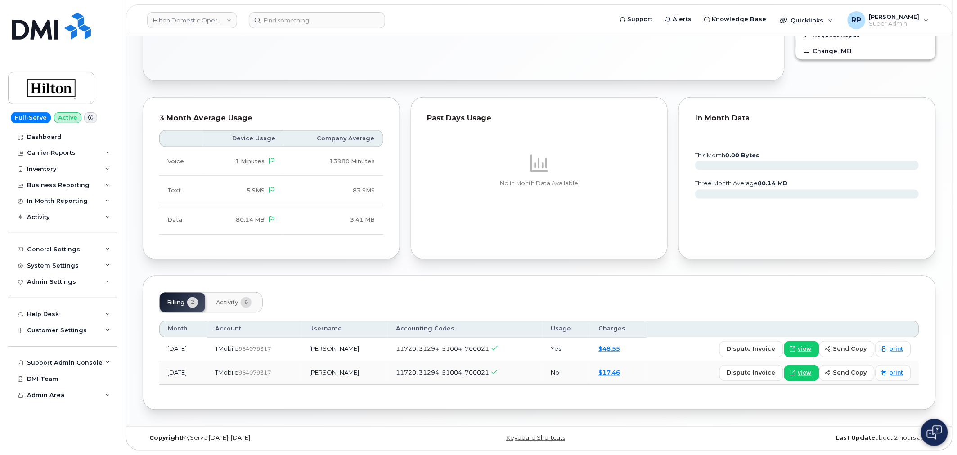
click at [228, 303] on span "Activity" at bounding box center [227, 303] width 22 height 7
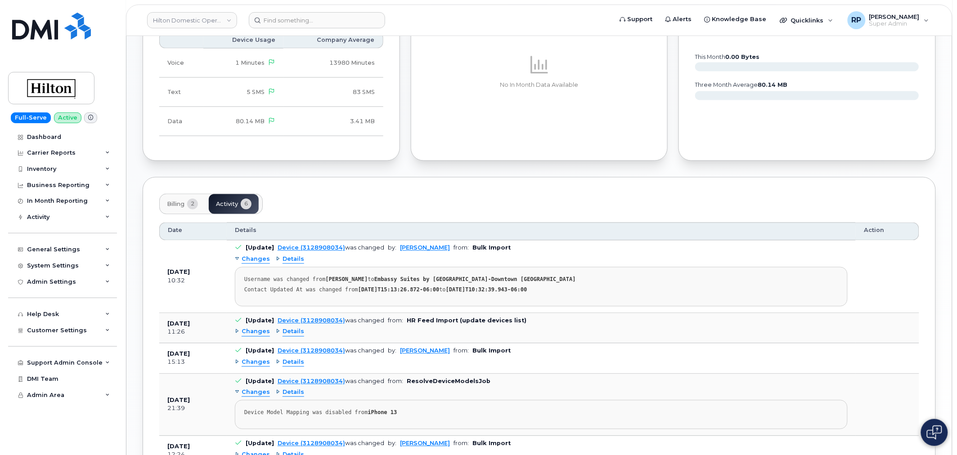
scroll to position [486, 0]
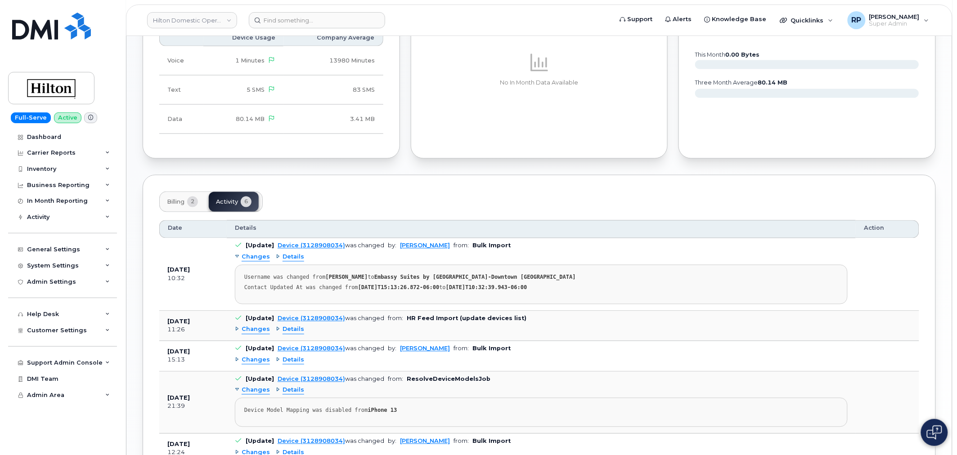
click at [286, 360] on span "Details" at bounding box center [293, 360] width 22 height 9
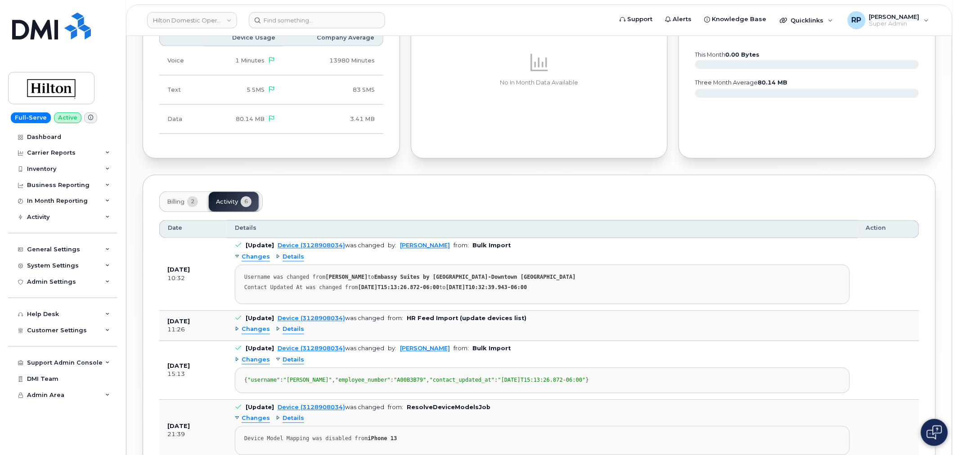
click at [288, 331] on span "Details" at bounding box center [293, 330] width 22 height 9
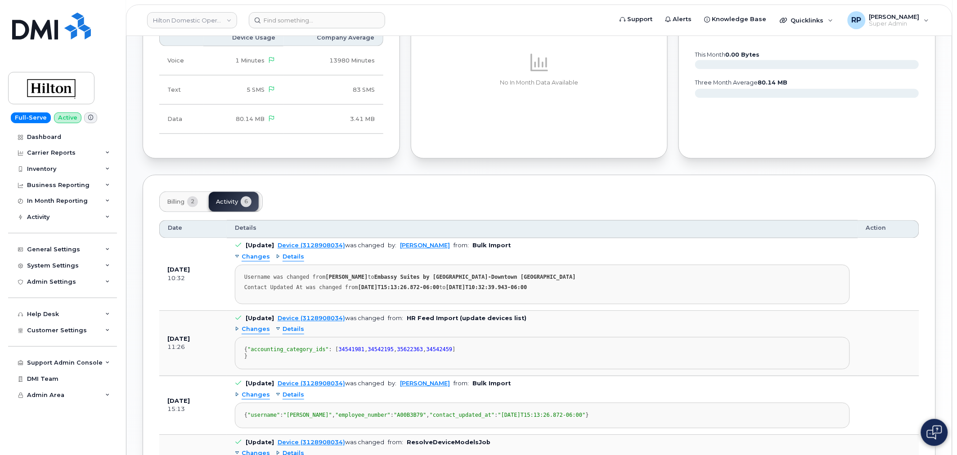
click at [288, 331] on span "Details" at bounding box center [293, 330] width 22 height 9
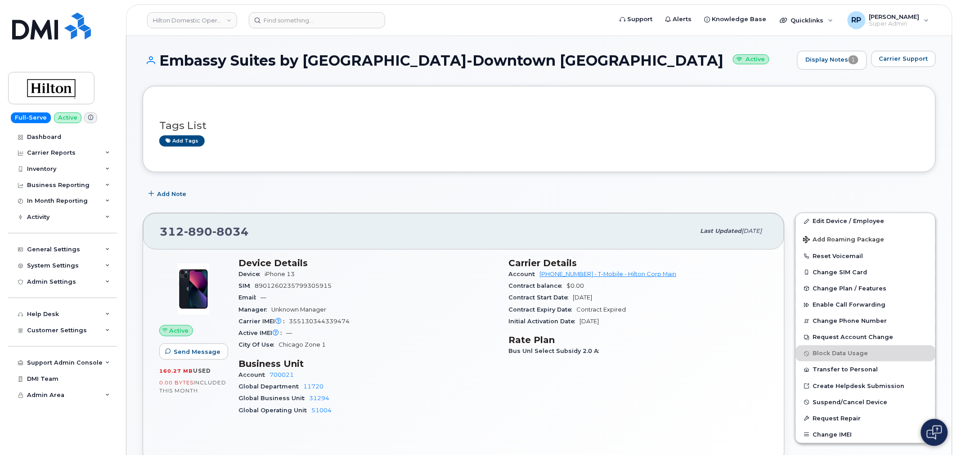
scroll to position [0, 0]
